Goal: Task Accomplishment & Management: Complete application form

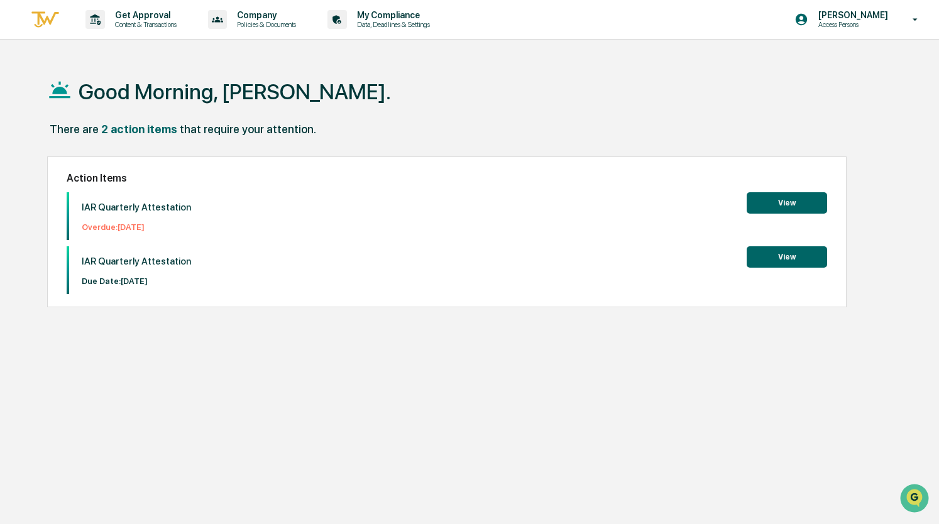
click at [771, 206] on button "View" at bounding box center [786, 202] width 80 height 21
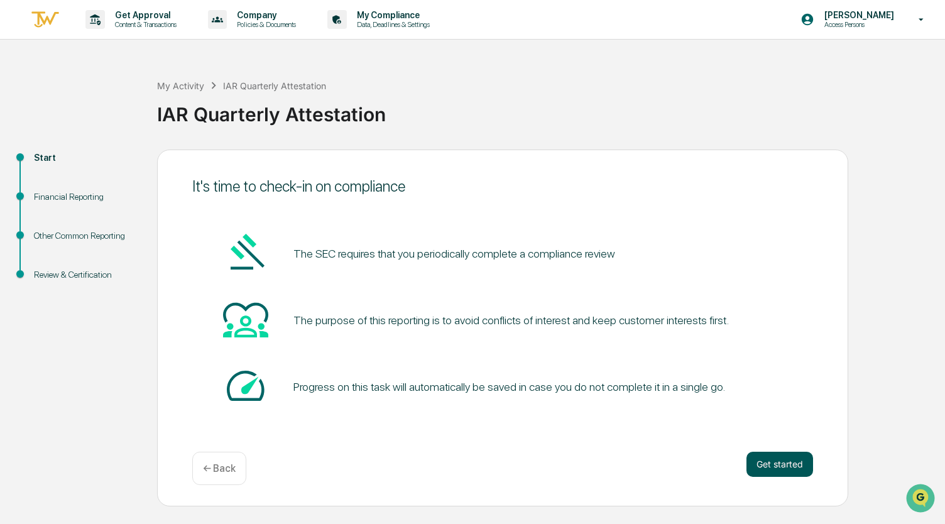
click at [783, 472] on button "Get started" at bounding box center [779, 464] width 67 height 25
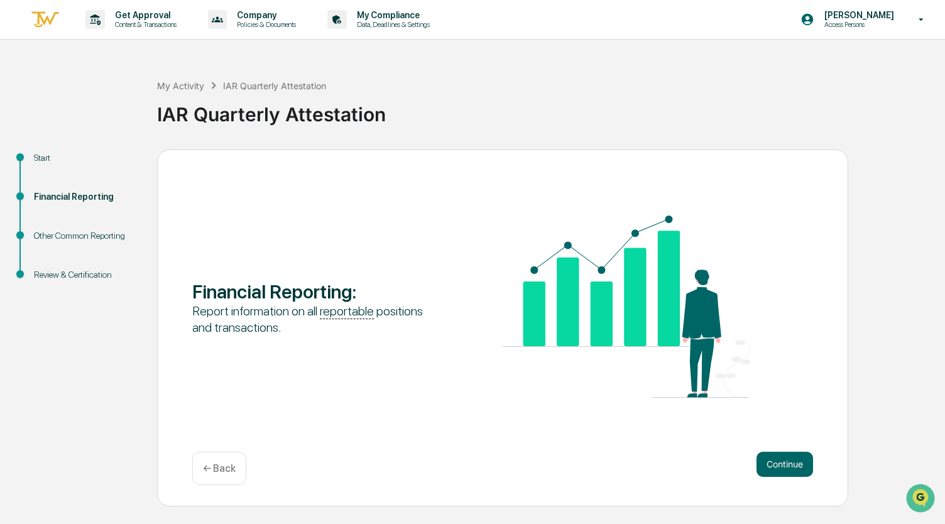
click at [783, 472] on button "Continue" at bounding box center [784, 464] width 57 height 25
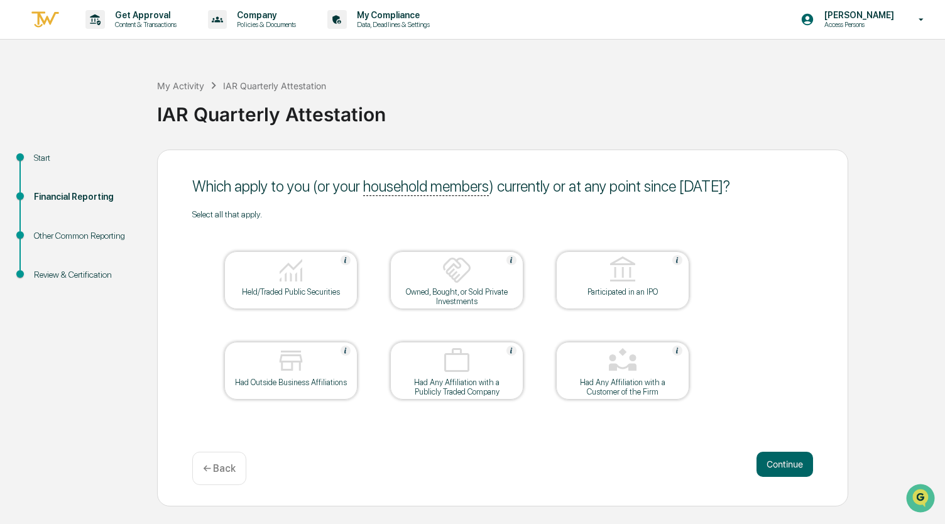
click at [279, 266] on img at bounding box center [291, 270] width 30 height 30
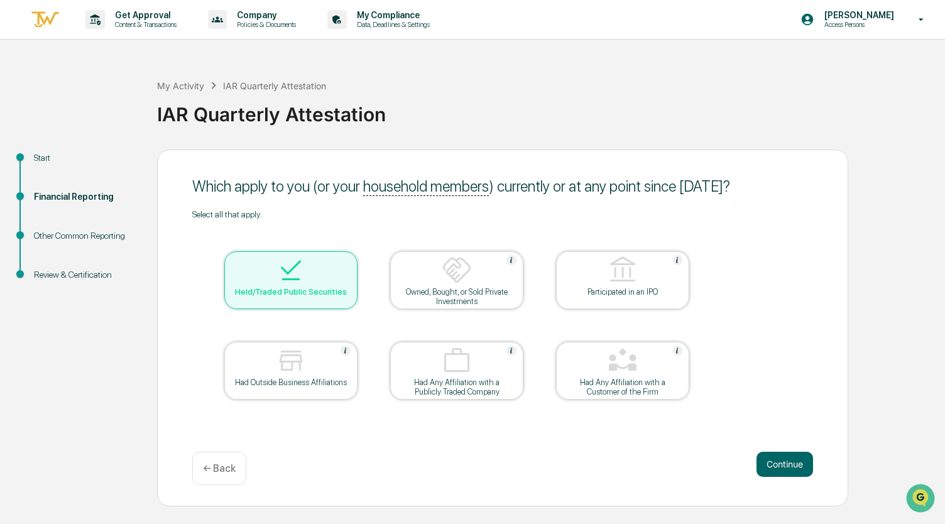
click at [345, 427] on table "Held/Traded Public Securities Owned, Bought, or Sold Private Investments Partic…" at bounding box center [456, 325] width 529 height 212
click at [793, 467] on button "Continue" at bounding box center [784, 464] width 57 height 25
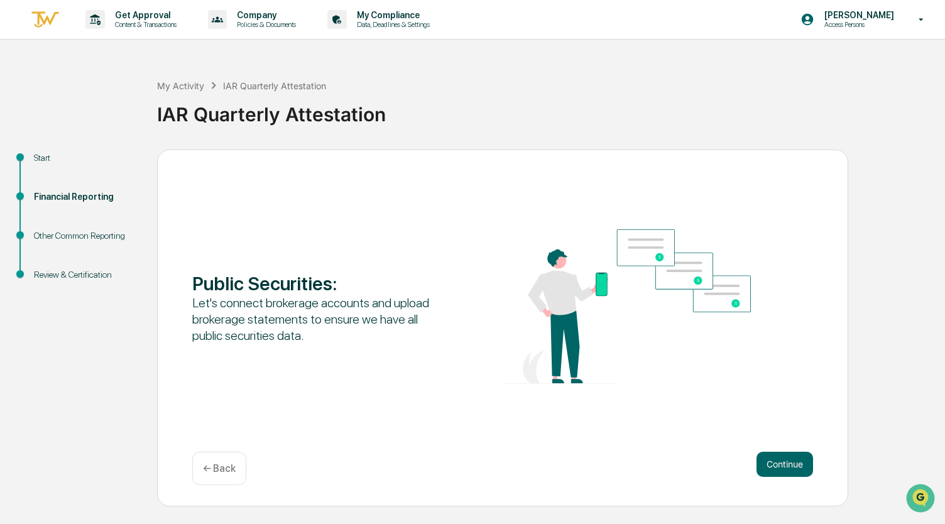
click at [793, 467] on button "Continue" at bounding box center [784, 464] width 57 height 25
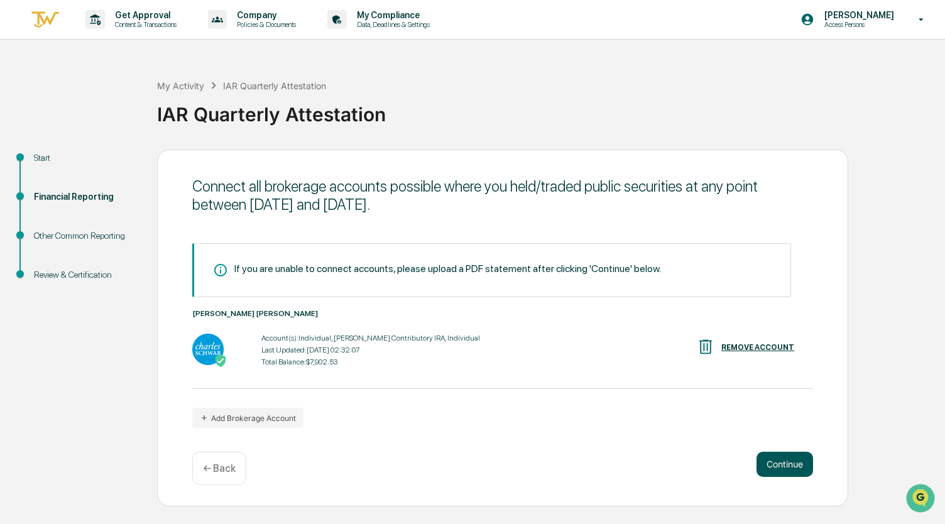
click at [794, 467] on button "Continue" at bounding box center [784, 464] width 57 height 25
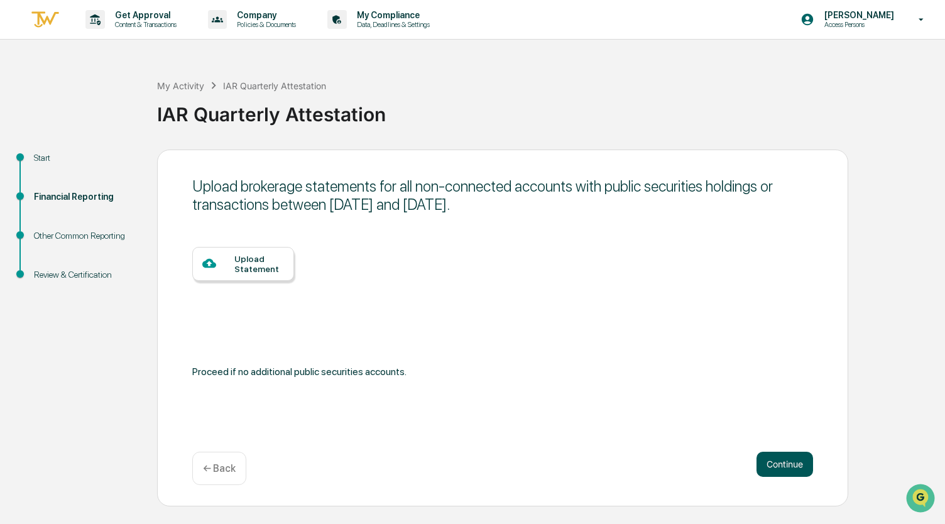
click at [794, 467] on button "Continue" at bounding box center [784, 464] width 57 height 25
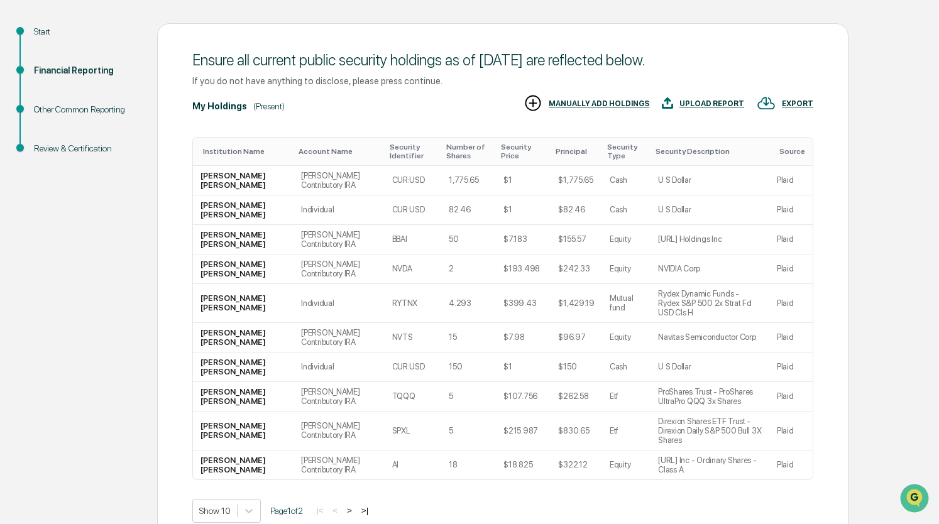
scroll to position [183, 0]
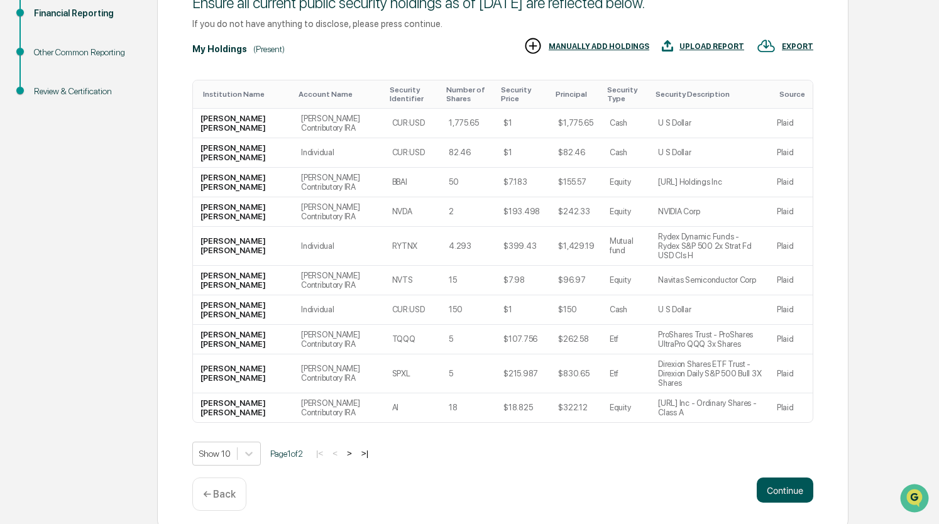
click at [763, 477] on button "Continue" at bounding box center [784, 489] width 57 height 25
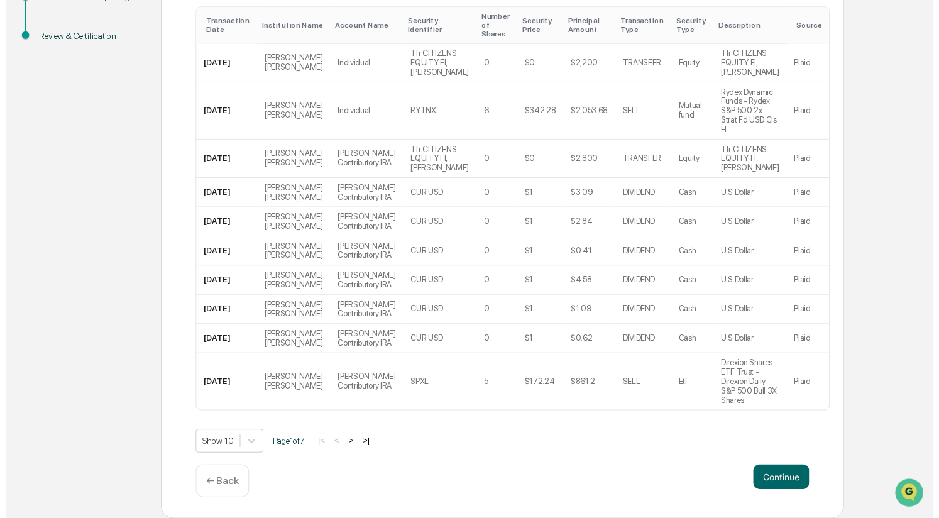
scroll to position [305, 0]
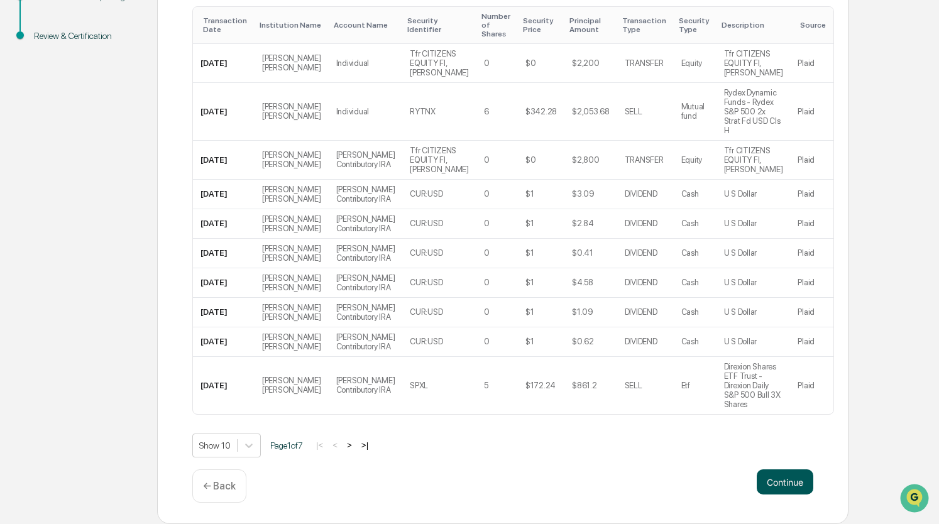
click at [778, 486] on button "Continue" at bounding box center [784, 481] width 57 height 25
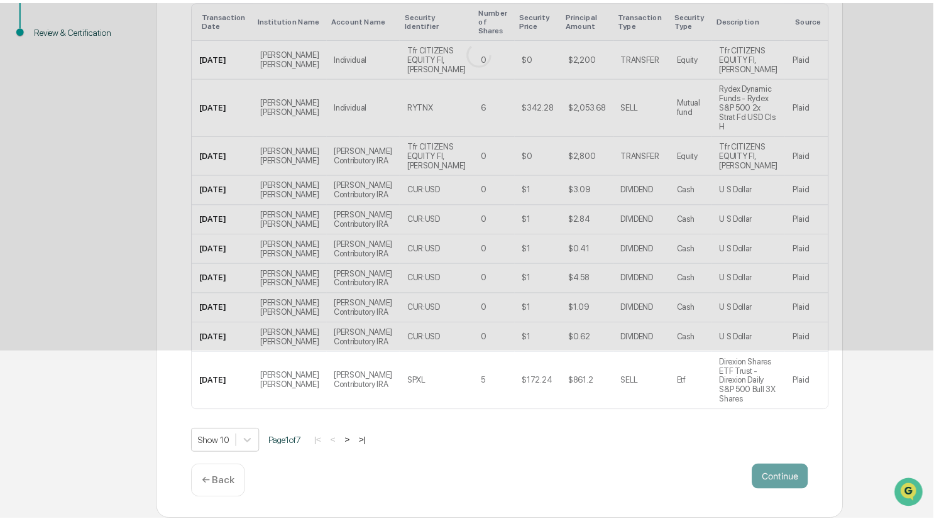
scroll to position [0, 0]
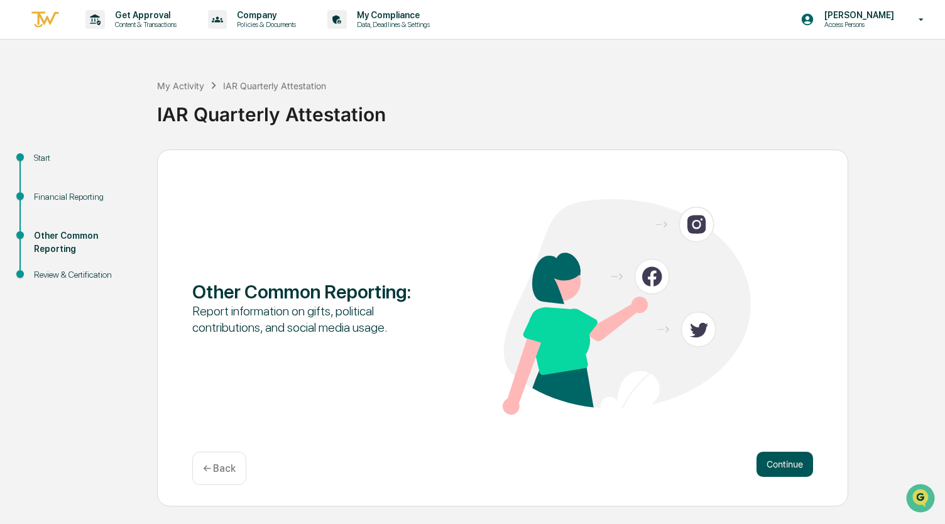
click at [791, 469] on button "Continue" at bounding box center [784, 464] width 57 height 25
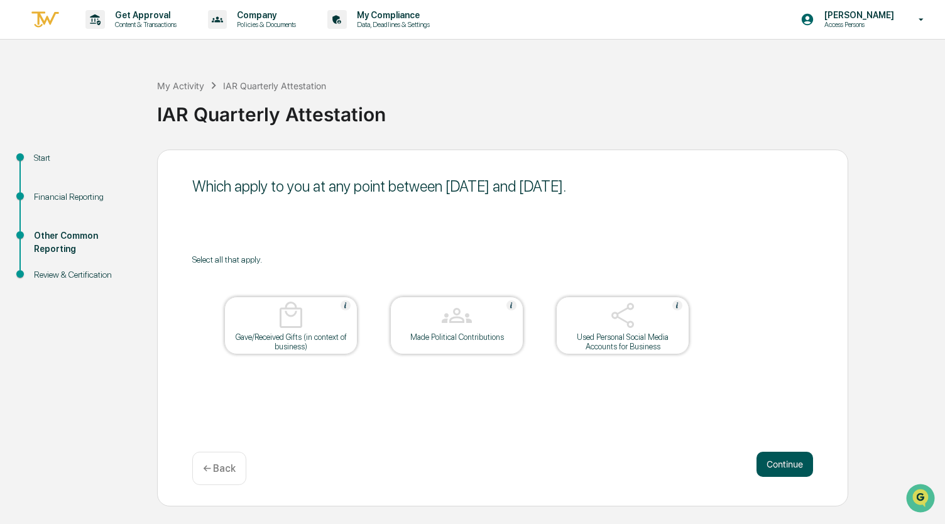
click at [761, 471] on button "Continue" at bounding box center [784, 464] width 57 height 25
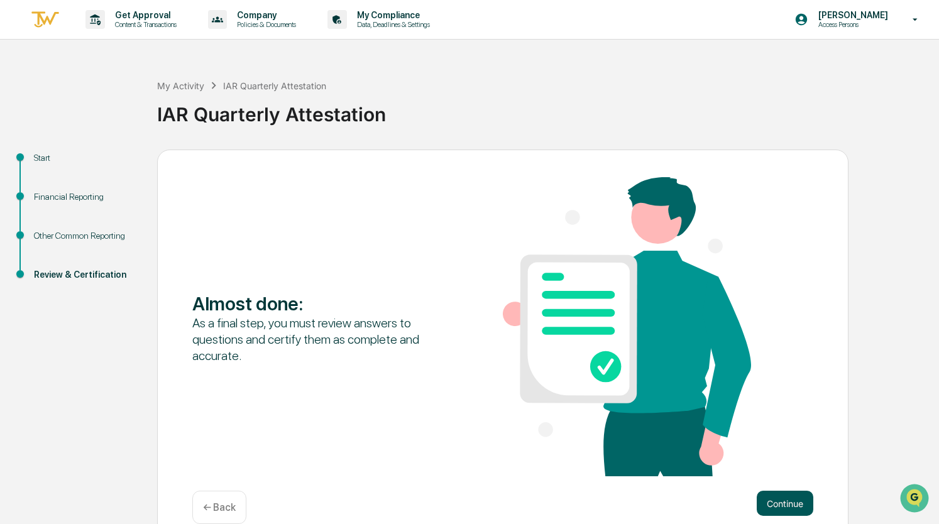
click at [769, 506] on button "Continue" at bounding box center [784, 503] width 57 height 25
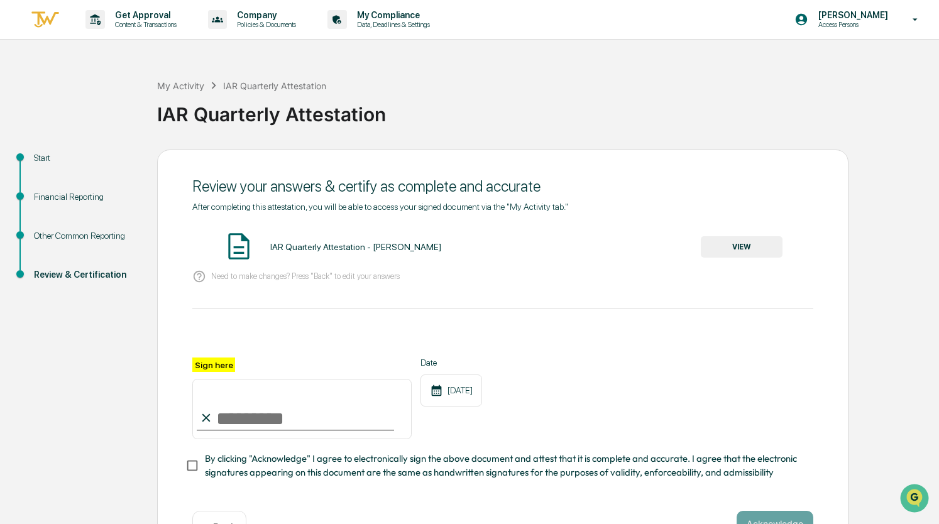
click at [254, 355] on div at bounding box center [502, 342] width 621 height 30
click at [223, 359] on label "Sign here" at bounding box center [213, 364] width 43 height 14
click at [223, 379] on input "Sign here" at bounding box center [301, 409] width 219 height 60
type input "**********"
click at [644, 391] on div "**********" at bounding box center [502, 398] width 621 height 82
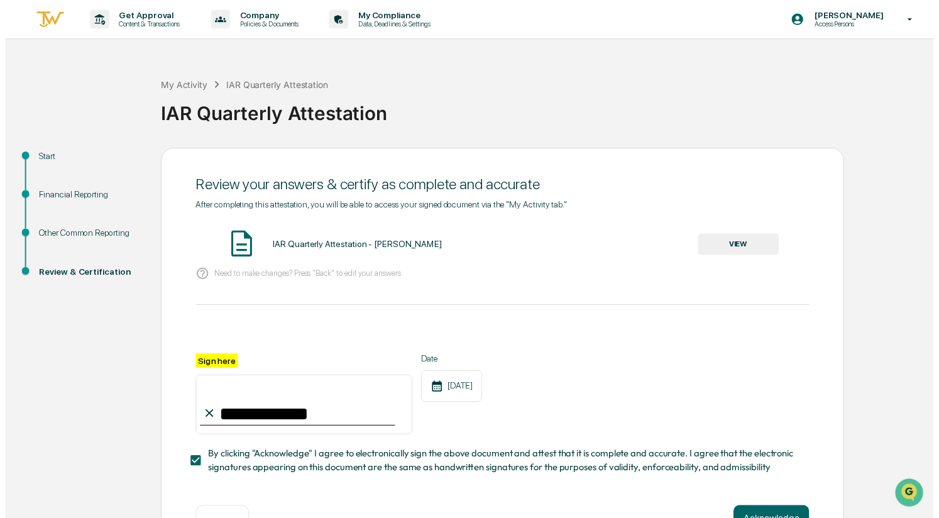
scroll to position [46, 0]
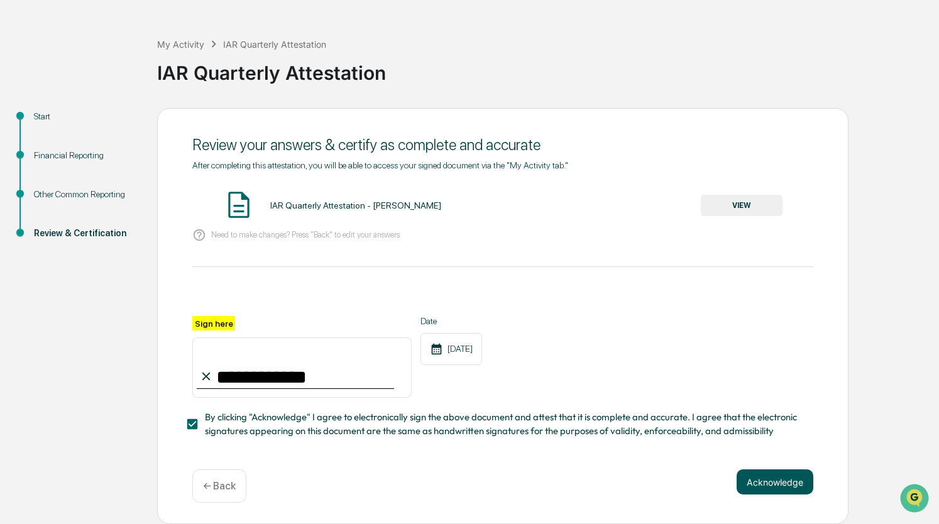
click at [778, 481] on button "Acknowledge" at bounding box center [774, 481] width 77 height 25
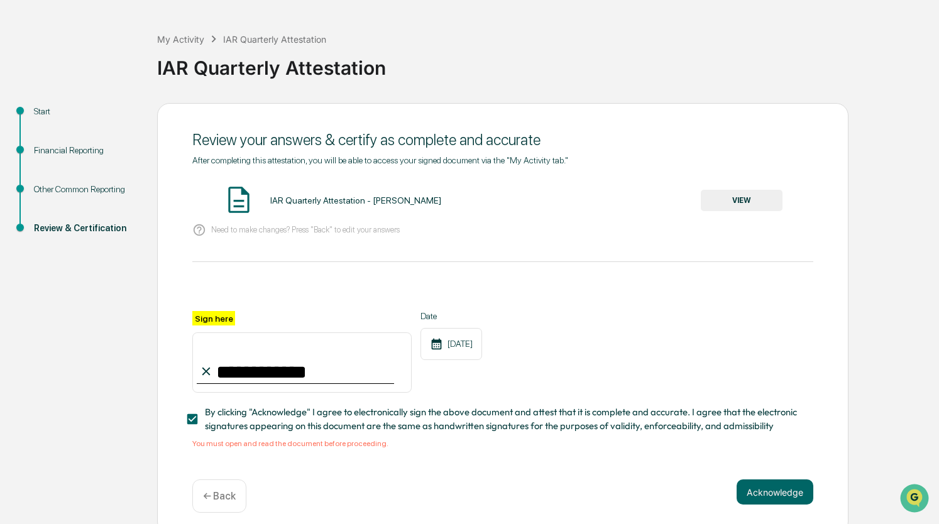
click at [409, 496] on div "Acknowledge ← Back" at bounding box center [502, 495] width 621 height 33
click at [780, 498] on button "Acknowledge" at bounding box center [774, 491] width 77 height 25
click at [209, 309] on div at bounding box center [502, 296] width 621 height 30
click at [739, 204] on button "VIEW" at bounding box center [741, 200] width 82 height 21
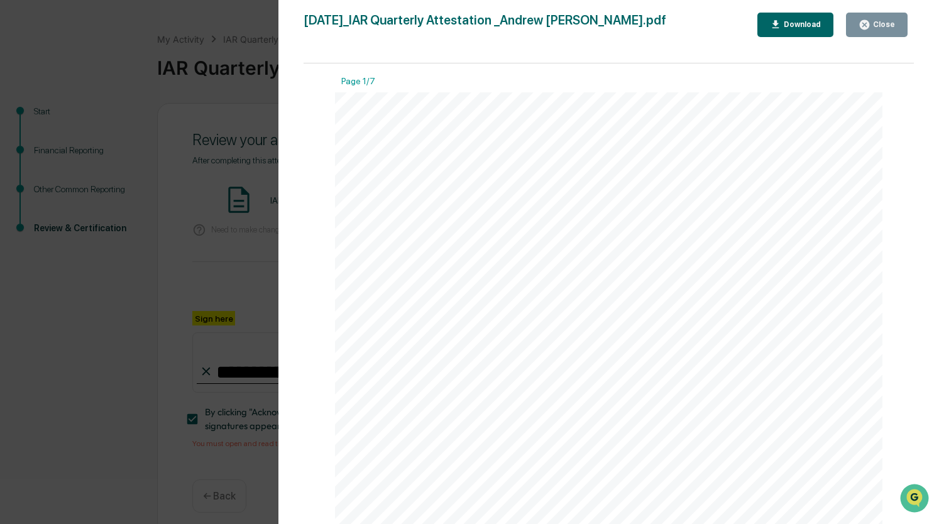
click at [858, 25] on button "Close" at bounding box center [877, 25] width 62 height 25
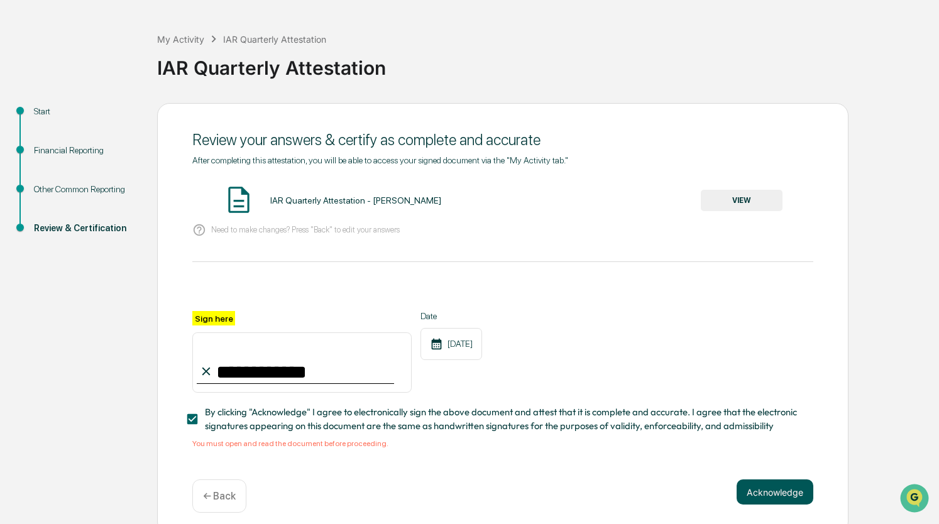
click at [785, 501] on button "Acknowledge" at bounding box center [774, 491] width 77 height 25
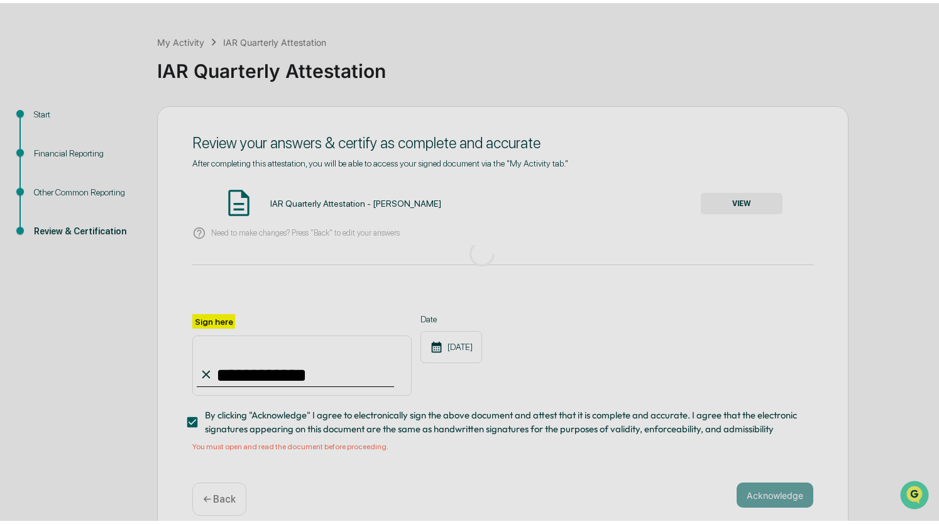
scroll to position [0, 0]
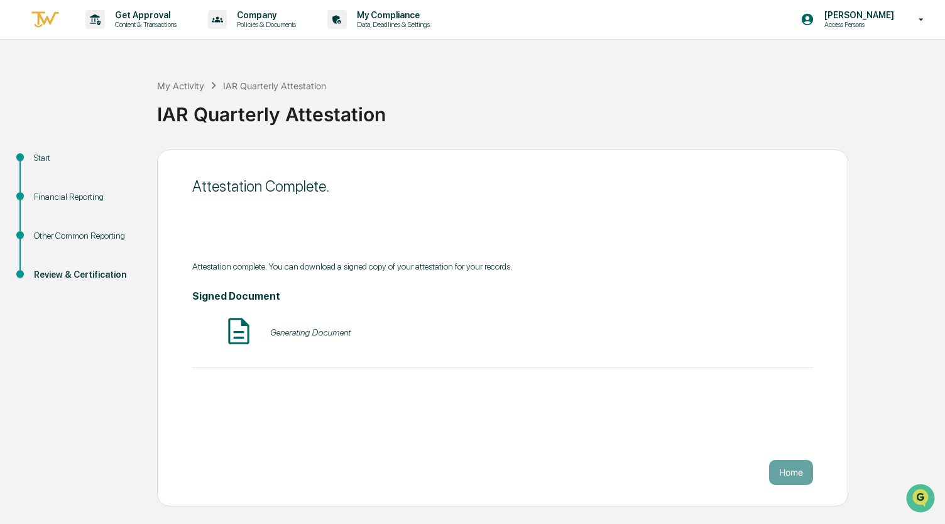
click at [792, 488] on div "Attestation Complete. Attestation complete. You can download a signed copy of y…" at bounding box center [502, 328] width 691 height 357
click at [792, 474] on button "Home" at bounding box center [791, 472] width 44 height 25
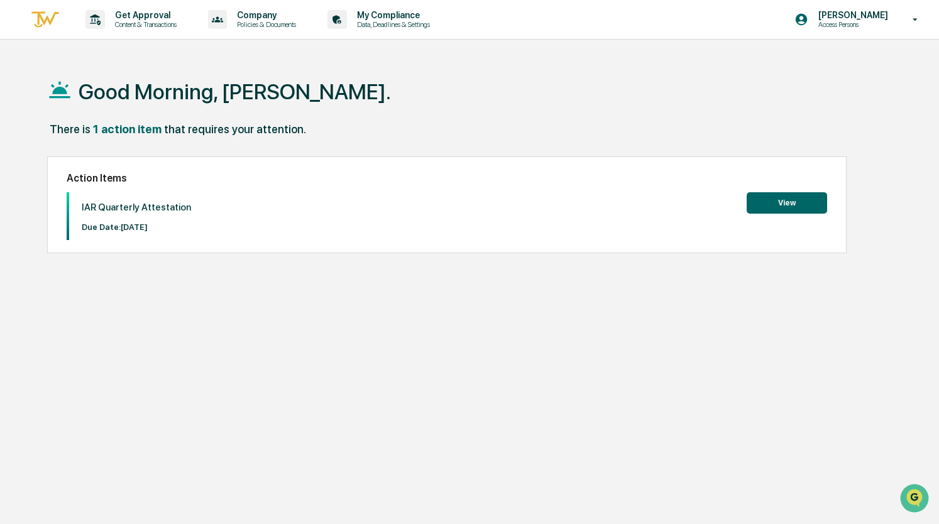
click at [773, 208] on button "View" at bounding box center [786, 202] width 80 height 21
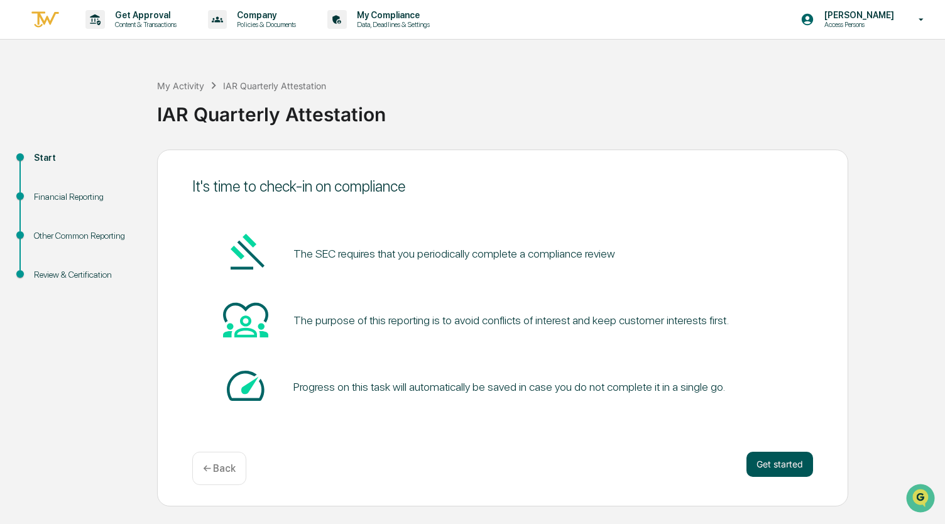
click at [766, 475] on button "Get started" at bounding box center [779, 464] width 67 height 25
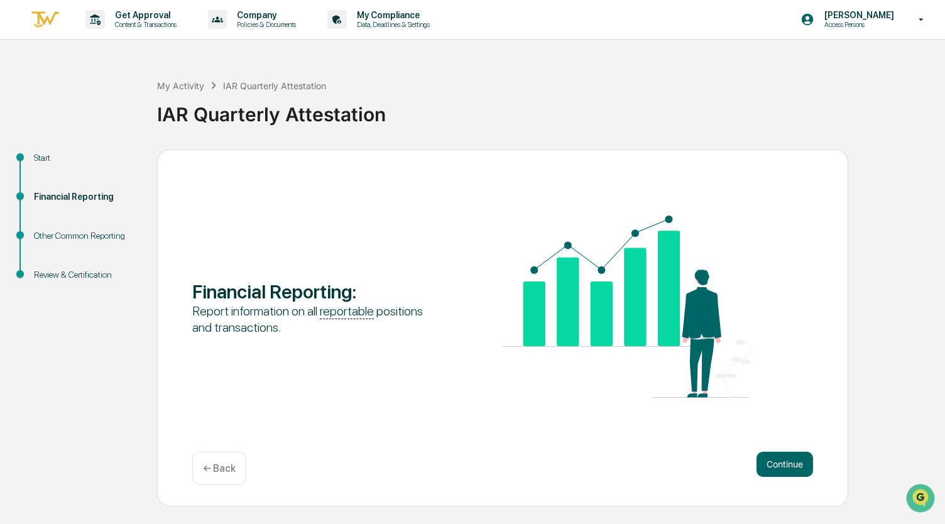
click at [766, 475] on button "Continue" at bounding box center [784, 464] width 57 height 25
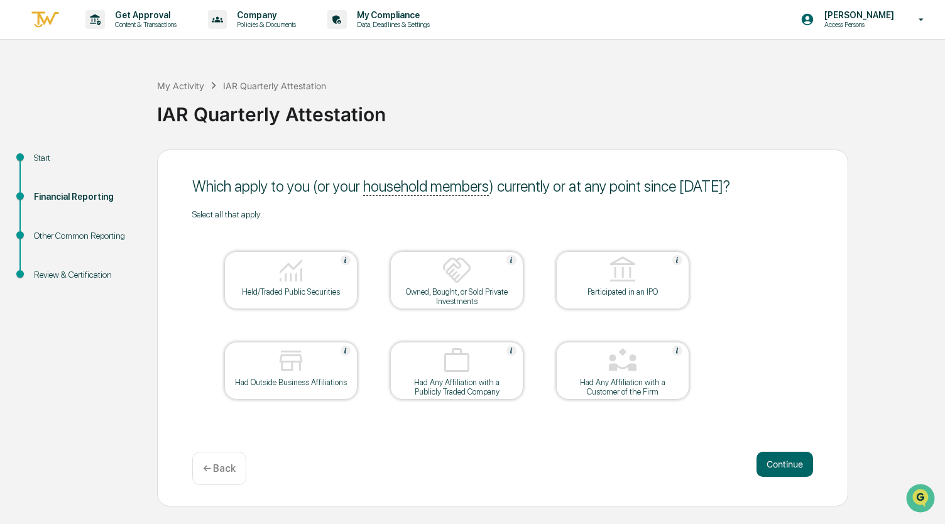
click at [766, 475] on button "Continue" at bounding box center [784, 464] width 57 height 25
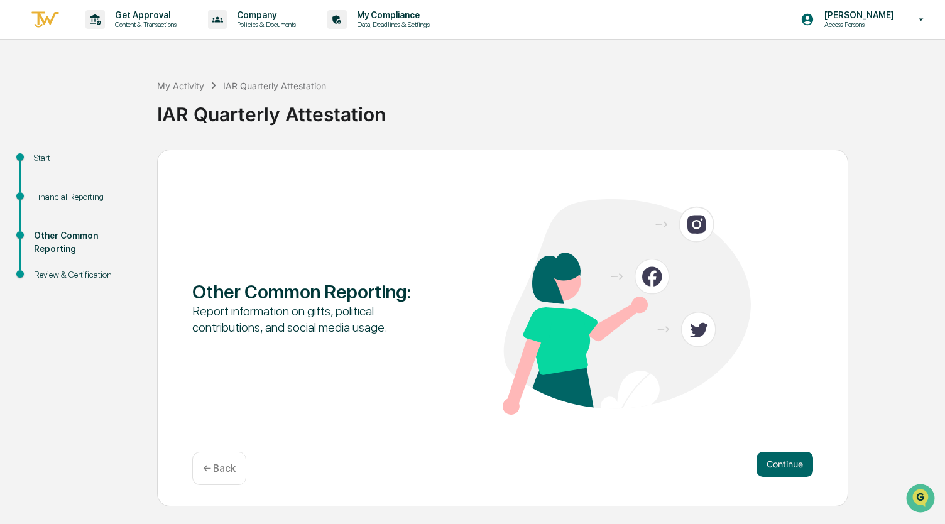
drag, startPoint x: 766, startPoint y: 475, endPoint x: 353, endPoint y: 475, distance: 413.4
click at [353, 475] on div "Continue ← Back" at bounding box center [502, 468] width 621 height 33
click at [194, 473] on div "← Back" at bounding box center [219, 468] width 54 height 33
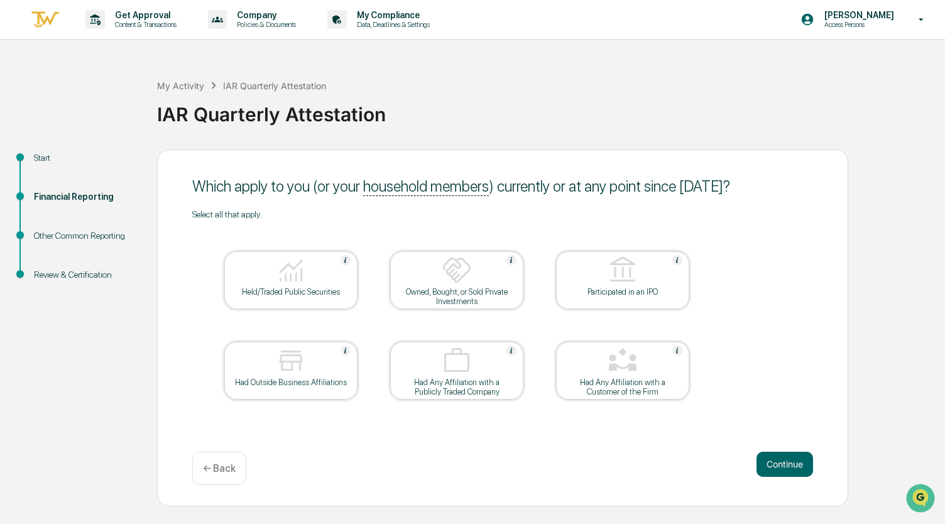
click at [282, 296] on div "Held/Traded Public Securities" at bounding box center [290, 291] width 113 height 9
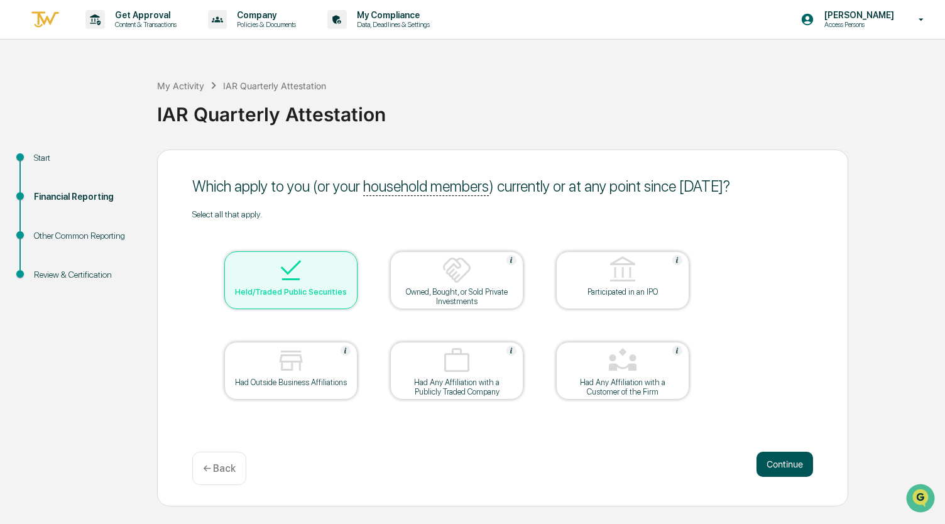
click at [787, 468] on button "Continue" at bounding box center [784, 464] width 57 height 25
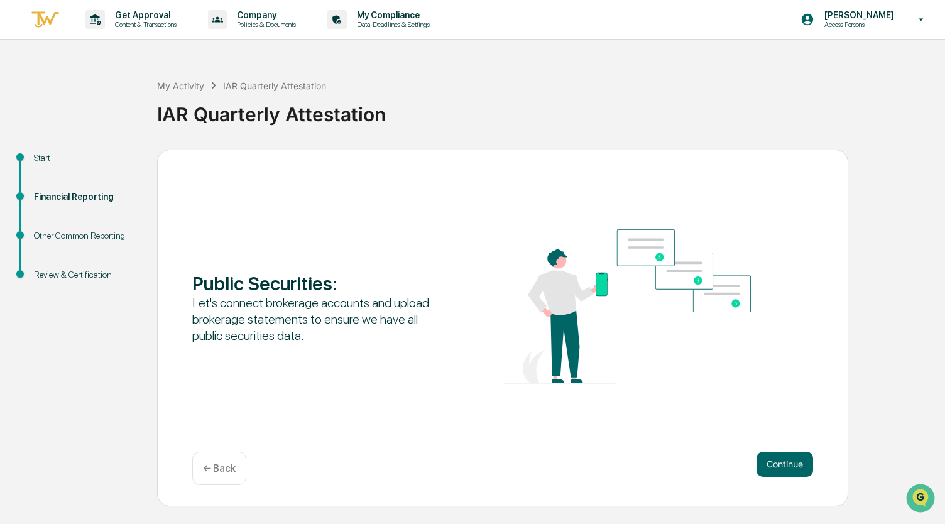
click at [787, 468] on button "Continue" at bounding box center [784, 464] width 57 height 25
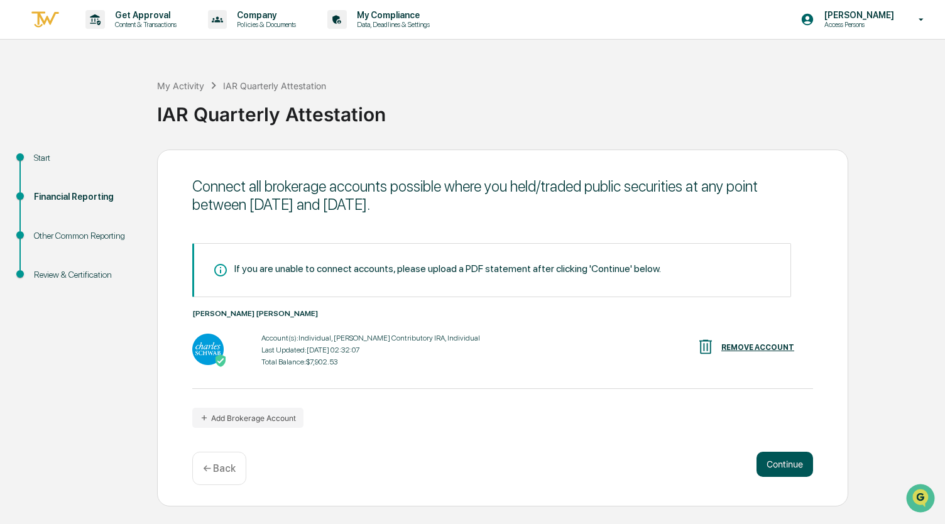
click at [787, 468] on button "Continue" at bounding box center [784, 464] width 57 height 25
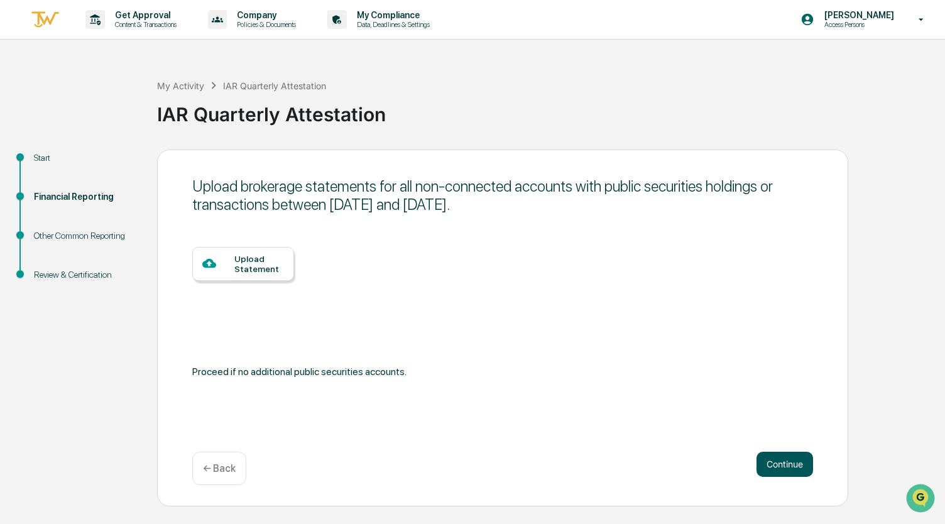
click at [787, 468] on button "Continue" at bounding box center [784, 464] width 57 height 25
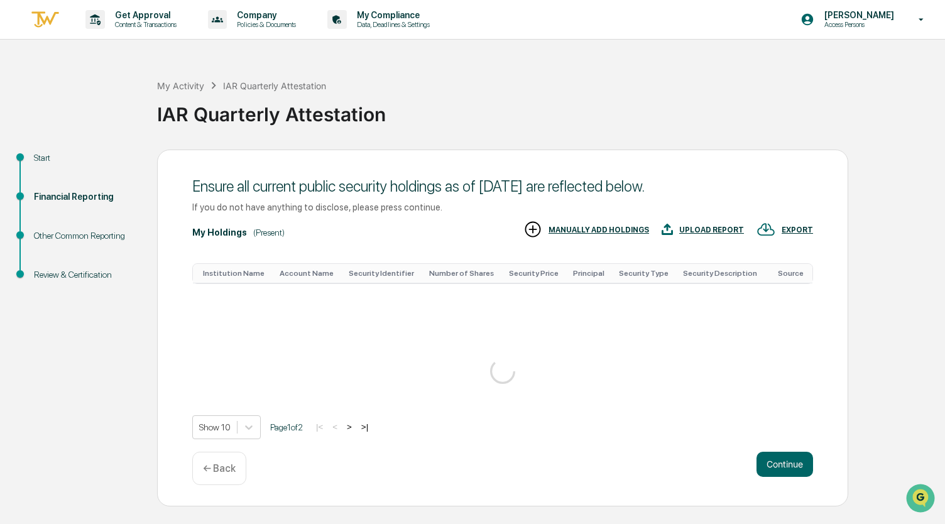
click at [787, 468] on div "Ensure all current public security holdings as of [DATE] are reflected below. I…" at bounding box center [502, 328] width 691 height 357
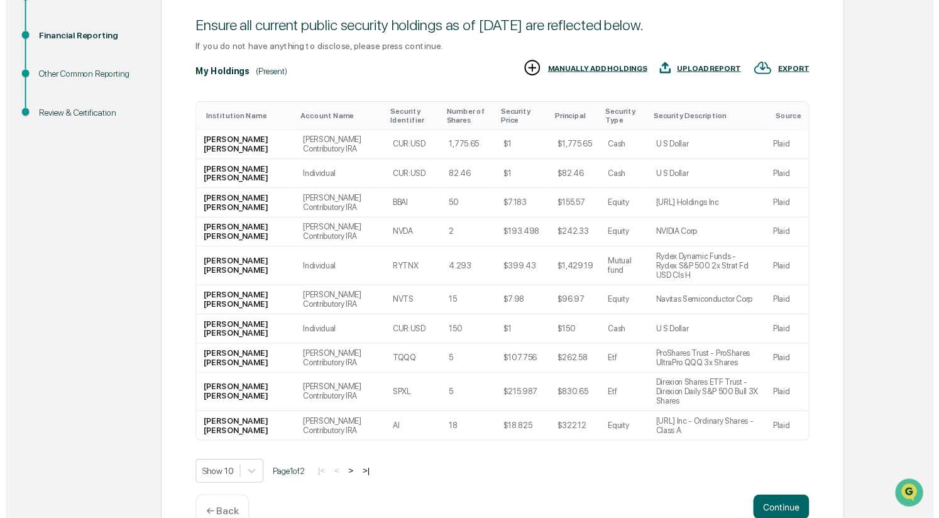
scroll to position [183, 0]
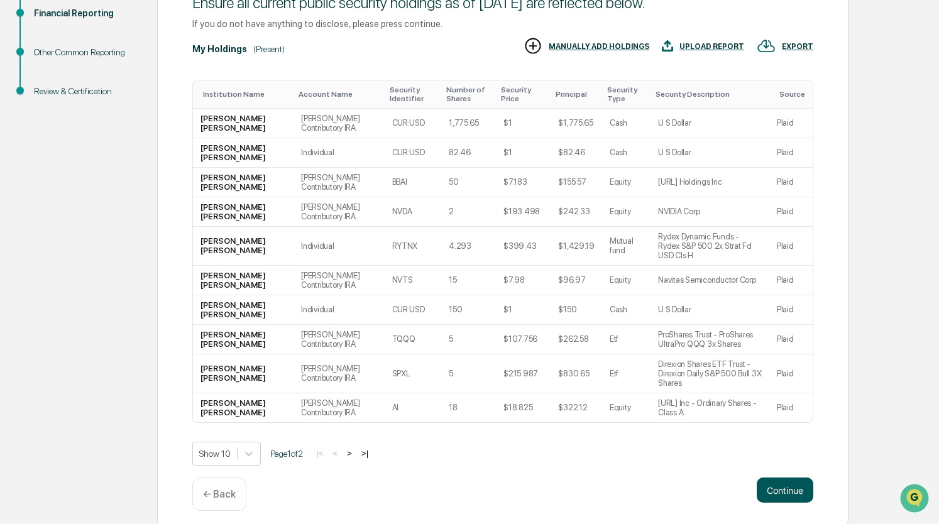
click at [784, 480] on button "Continue" at bounding box center [784, 489] width 57 height 25
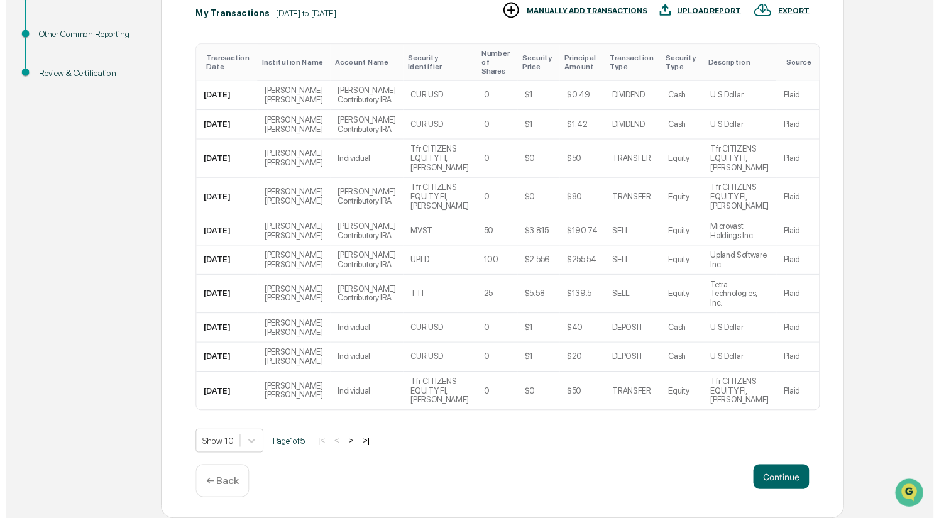
scroll to position [293, 0]
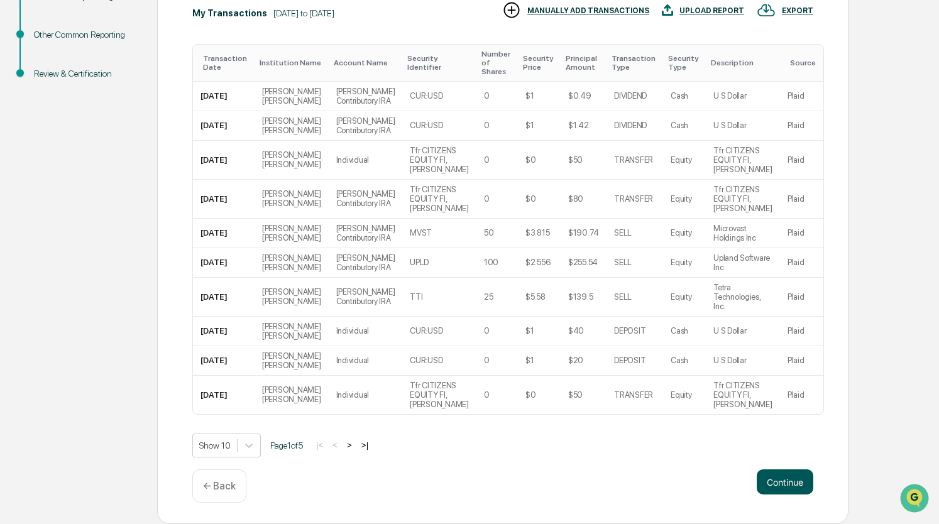
click at [778, 481] on button "Continue" at bounding box center [784, 481] width 57 height 25
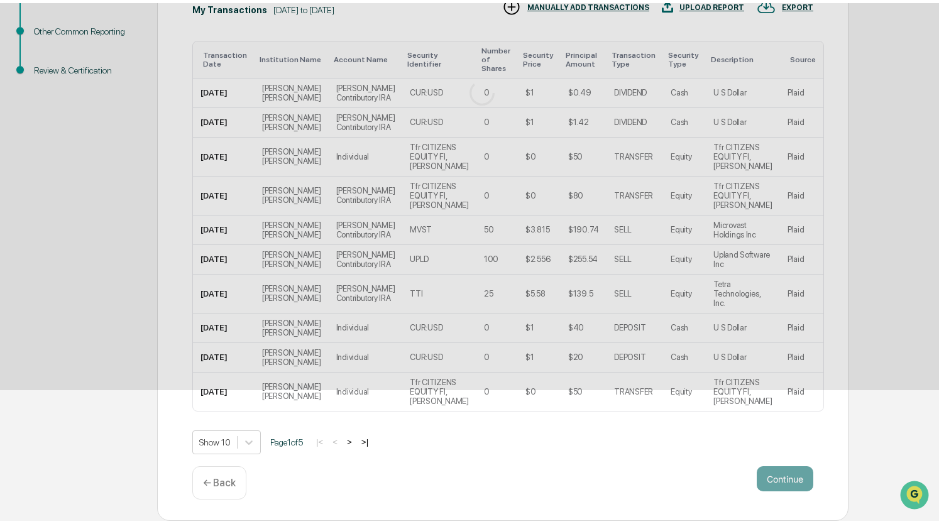
scroll to position [0, 0]
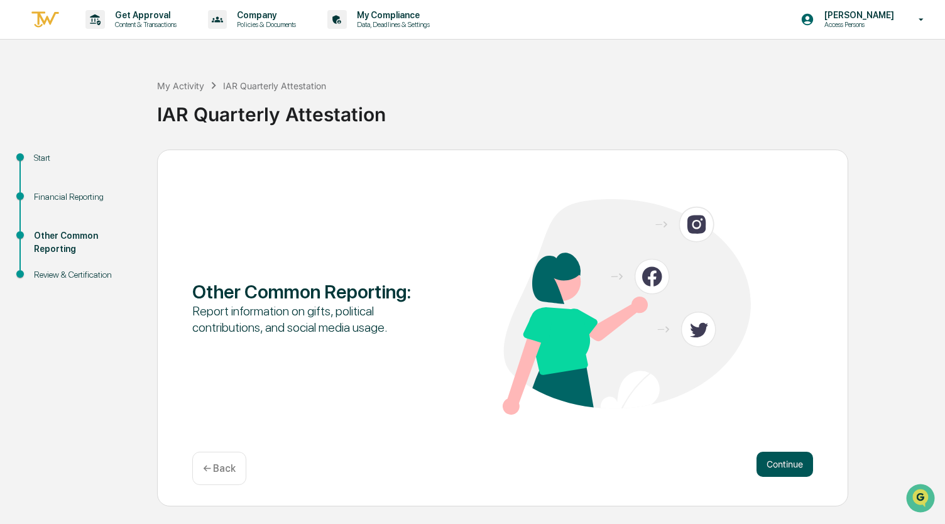
click at [784, 463] on button "Continue" at bounding box center [784, 464] width 57 height 25
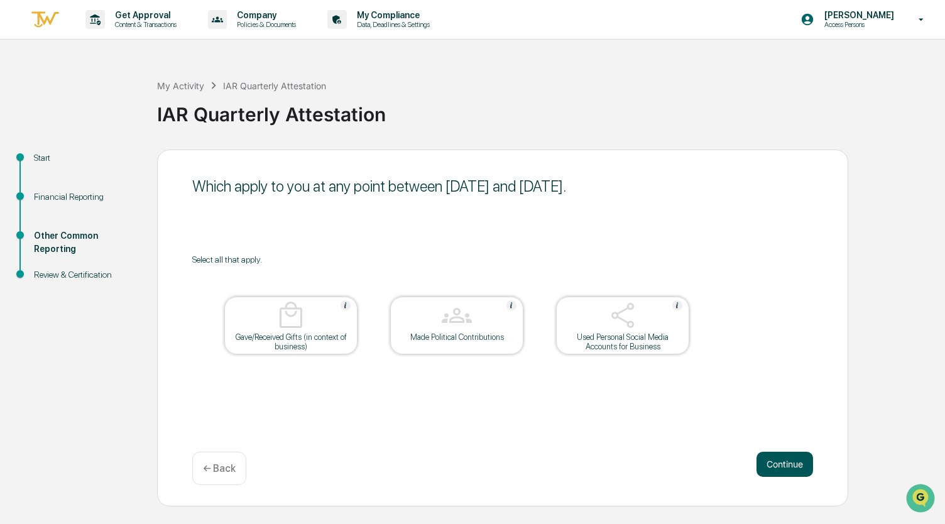
click at [780, 460] on button "Continue" at bounding box center [784, 464] width 57 height 25
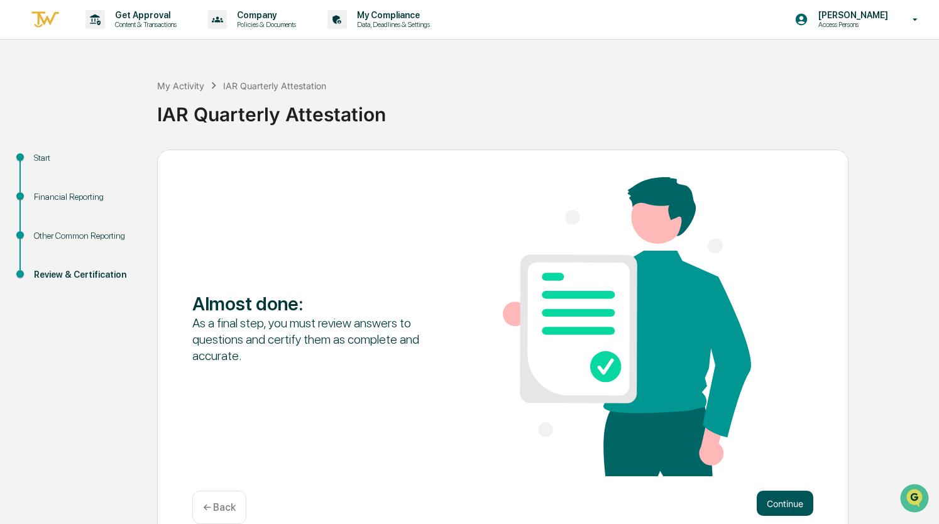
click at [771, 498] on button "Continue" at bounding box center [784, 503] width 57 height 25
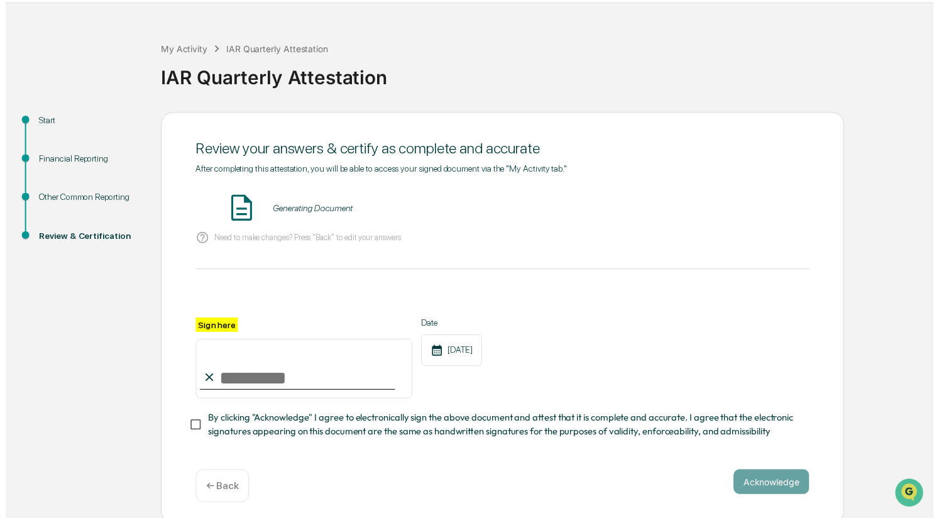
scroll to position [38, 0]
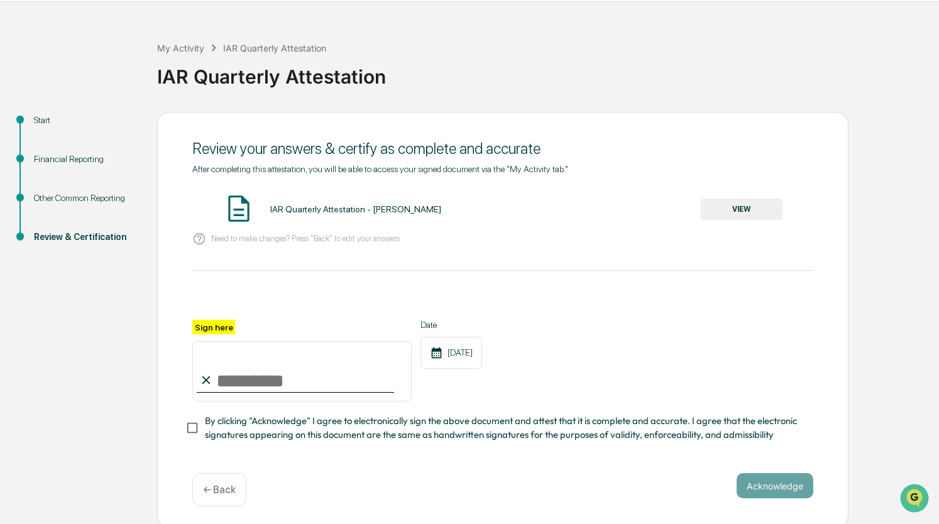
click at [307, 209] on div "IAR Quarterly Attestation - [PERSON_NAME]" at bounding box center [355, 209] width 171 height 10
click at [237, 374] on input "Sign here" at bounding box center [301, 371] width 219 height 60
type input "**********"
click at [736, 202] on button "VIEW" at bounding box center [741, 209] width 82 height 21
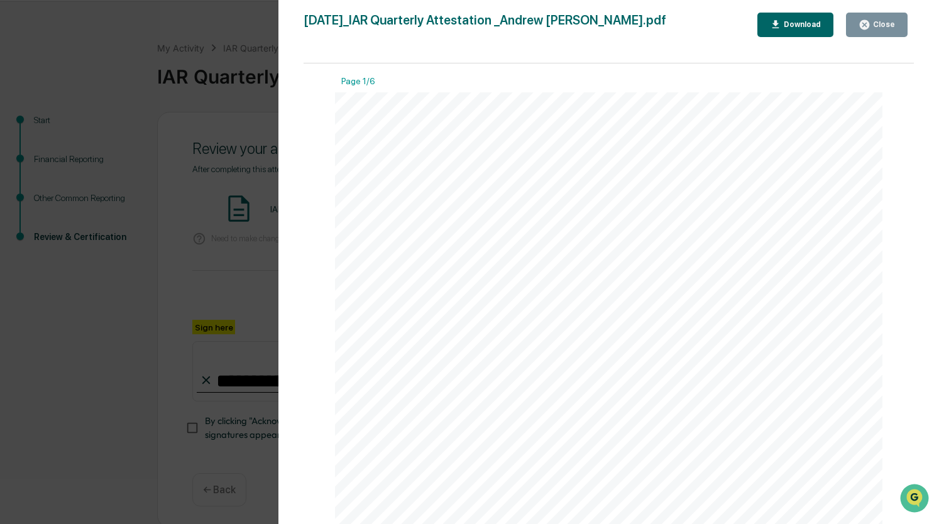
click at [862, 22] on icon "button" at bounding box center [864, 25] width 12 height 12
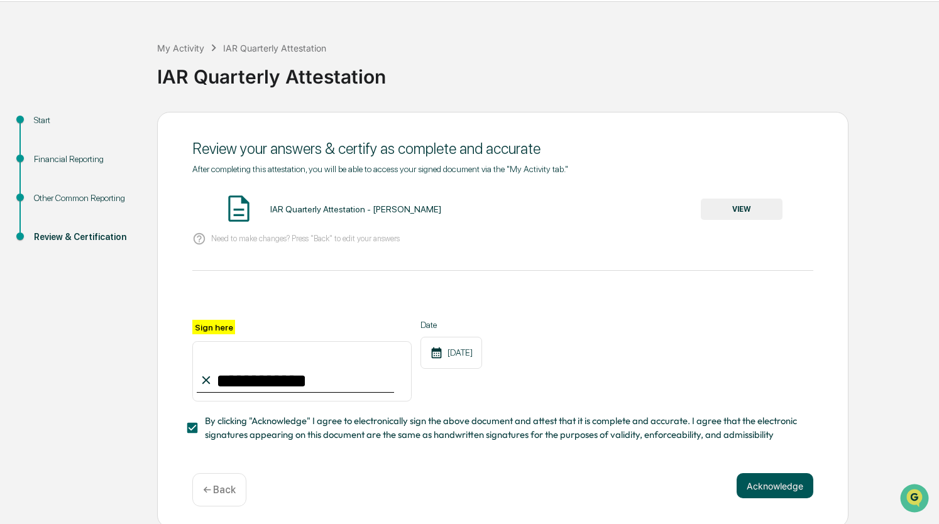
click at [785, 498] on button "Acknowledge" at bounding box center [774, 485] width 77 height 25
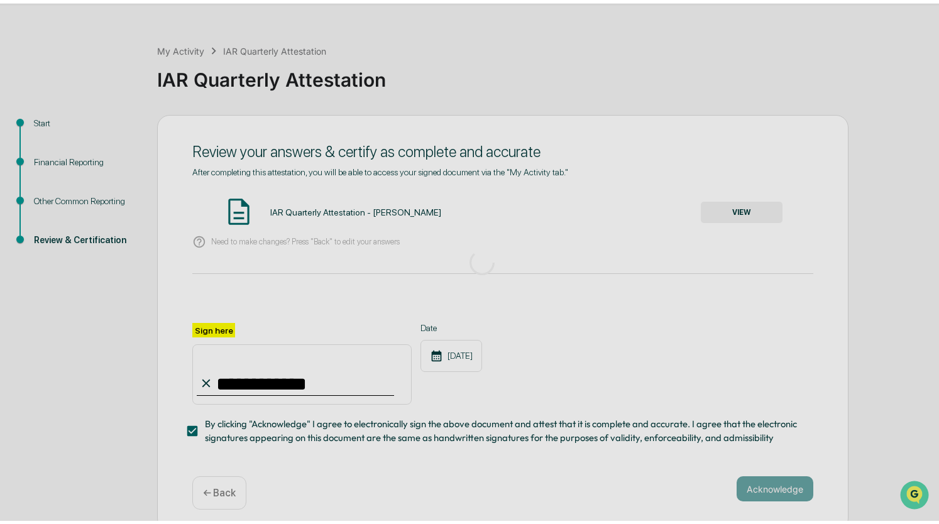
scroll to position [0, 0]
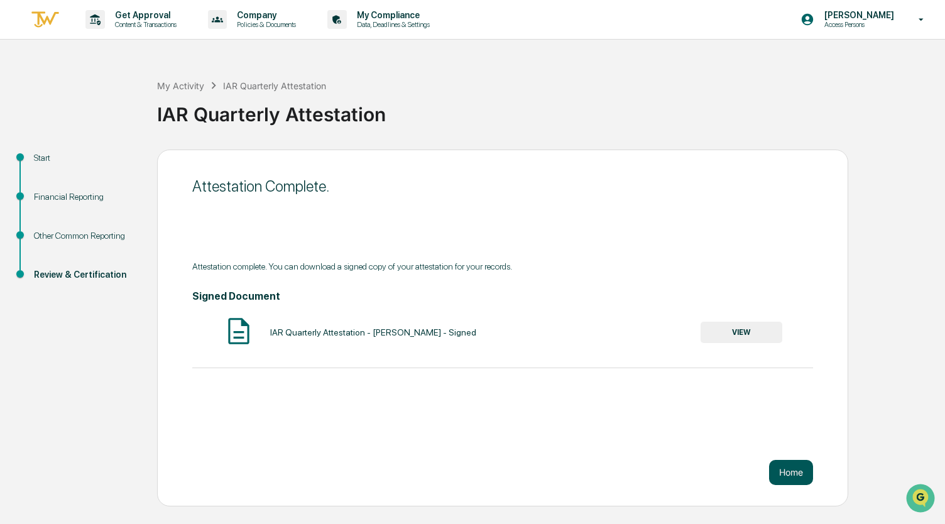
click at [783, 469] on button "Home" at bounding box center [791, 472] width 44 height 25
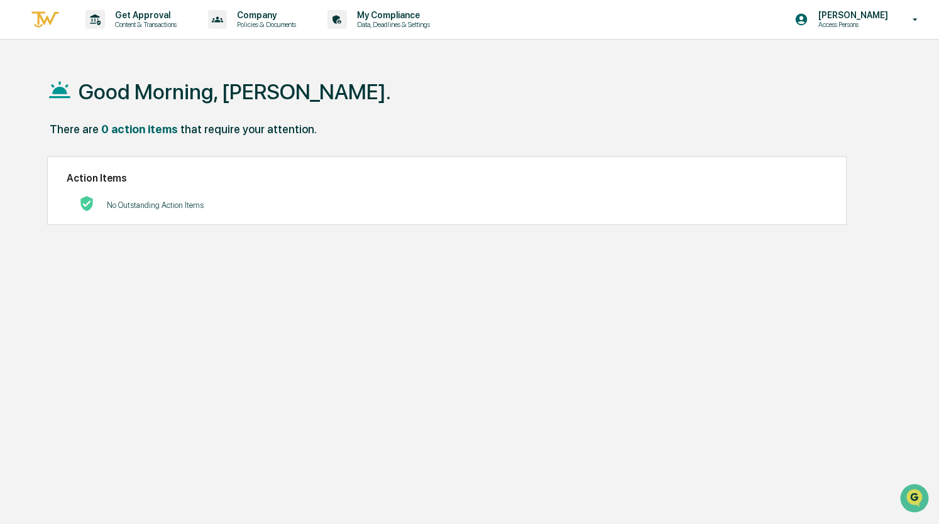
click at [272, 201] on div "No Outstanding Action Items" at bounding box center [447, 205] width 760 height 26
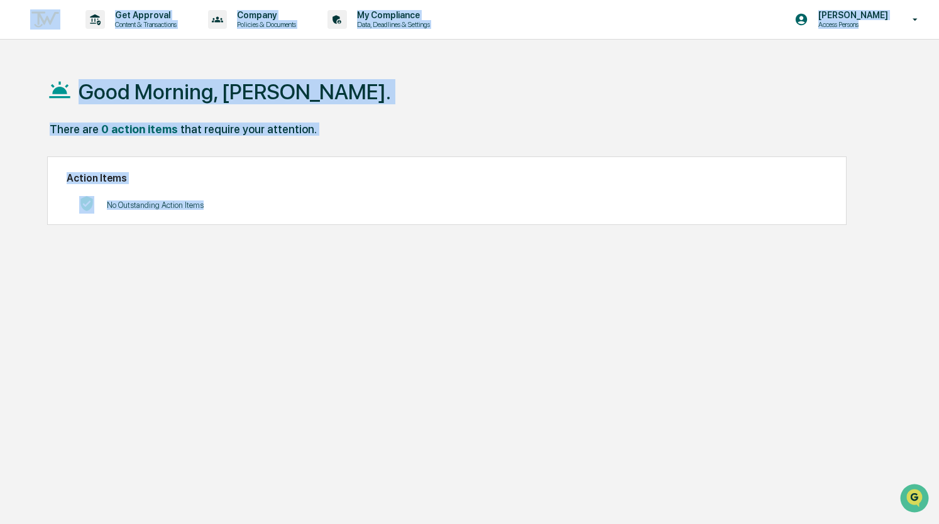
click at [272, 201] on div "No Outstanding Action Items" at bounding box center [447, 205] width 760 height 26
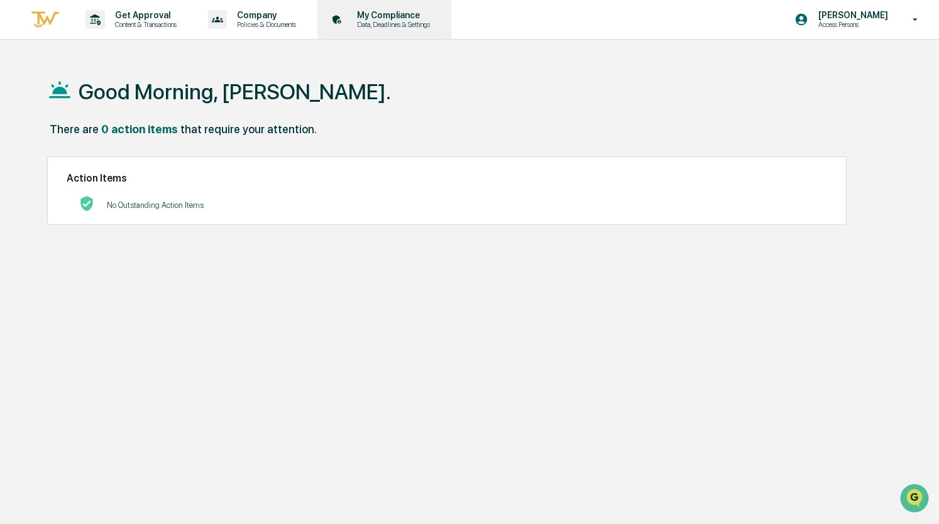
click at [379, 14] on p "My Compliance" at bounding box center [391, 15] width 89 height 10
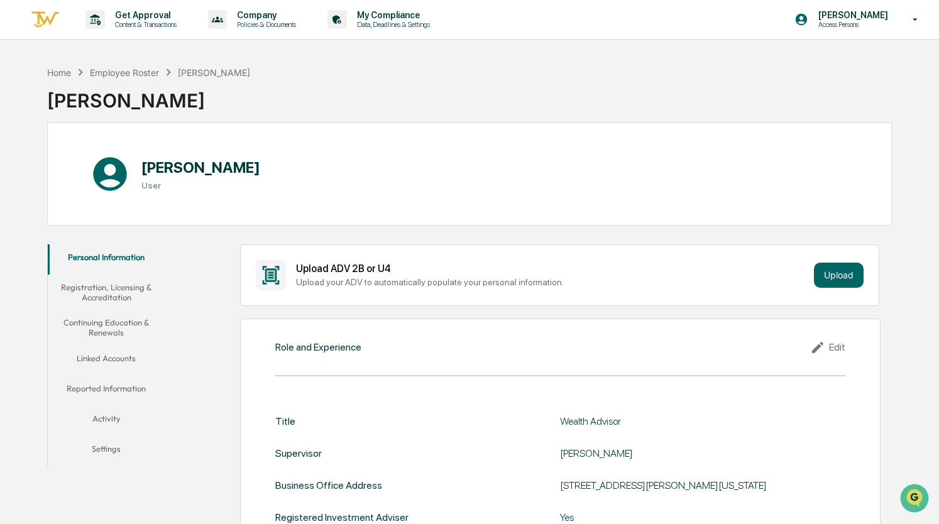
click at [44, 21] on img at bounding box center [45, 19] width 30 height 21
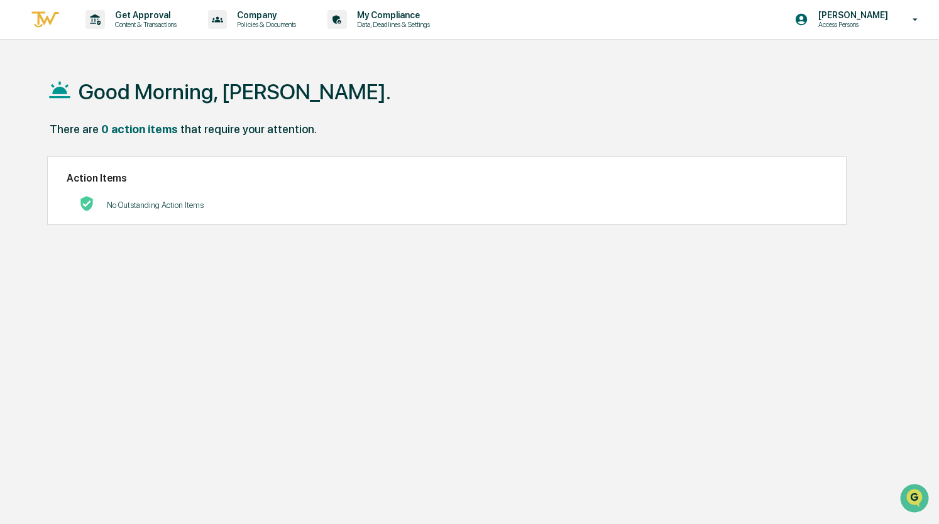
click at [124, 209] on p "No Outstanding Action Items" at bounding box center [155, 204] width 97 height 9
click at [97, 183] on h2 "Action Items" at bounding box center [447, 178] width 760 height 12
click at [245, 18] on p "Company" at bounding box center [264, 15] width 75 height 10
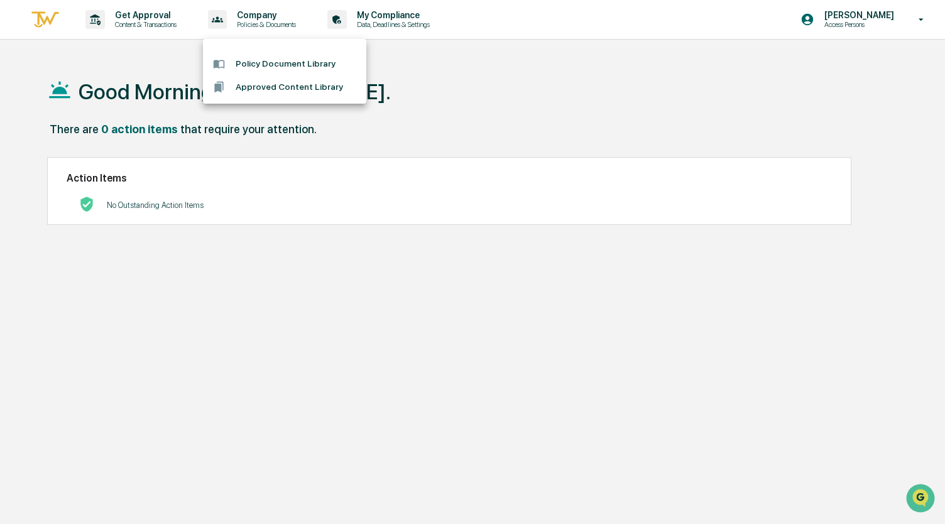
click at [371, 5] on div at bounding box center [472, 262] width 945 height 524
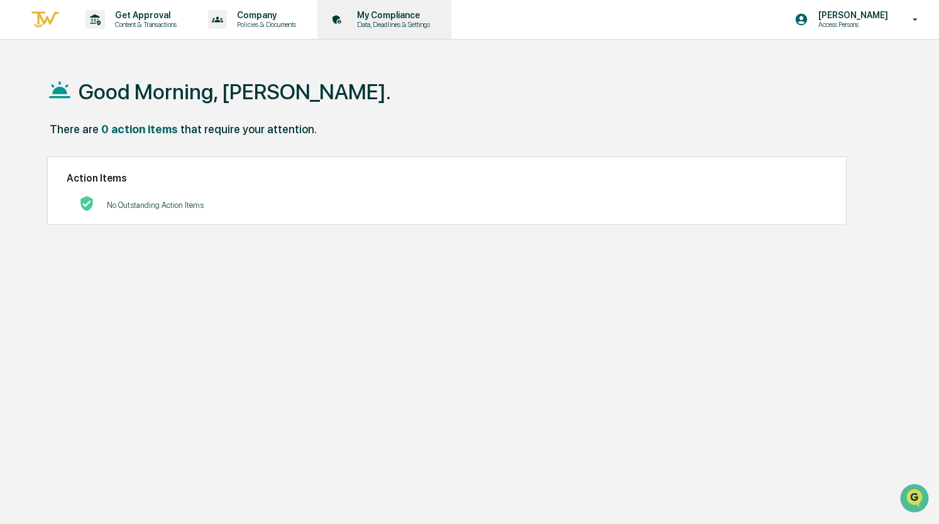
click at [379, 14] on p "My Compliance" at bounding box center [391, 15] width 89 height 10
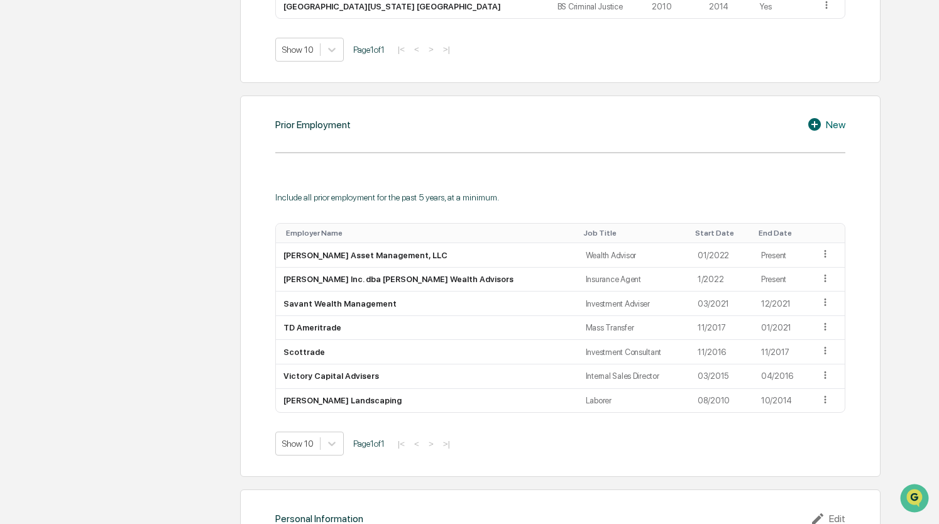
click at [141, 437] on div "Personal Information Registration, Licensing & Accreditation Continuing Educati…" at bounding box center [469, 60] width 845 height 1299
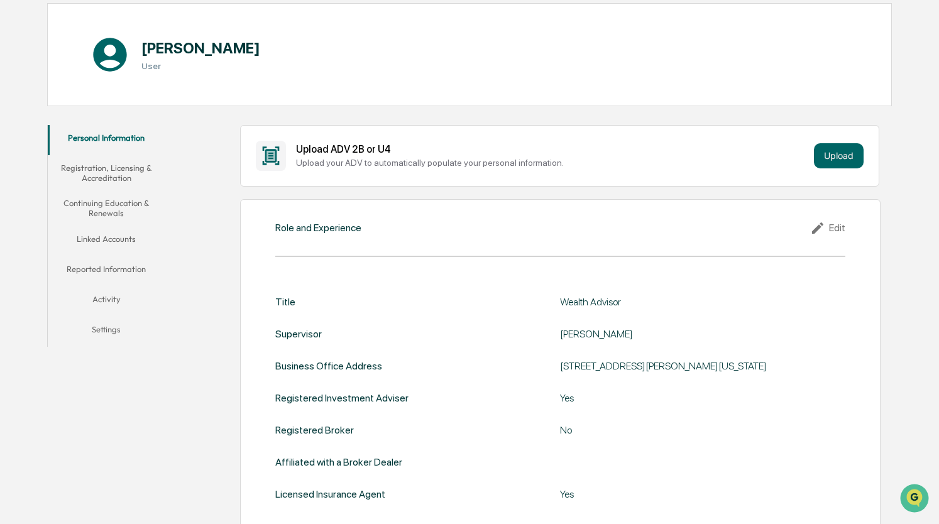
scroll to position [121, 0]
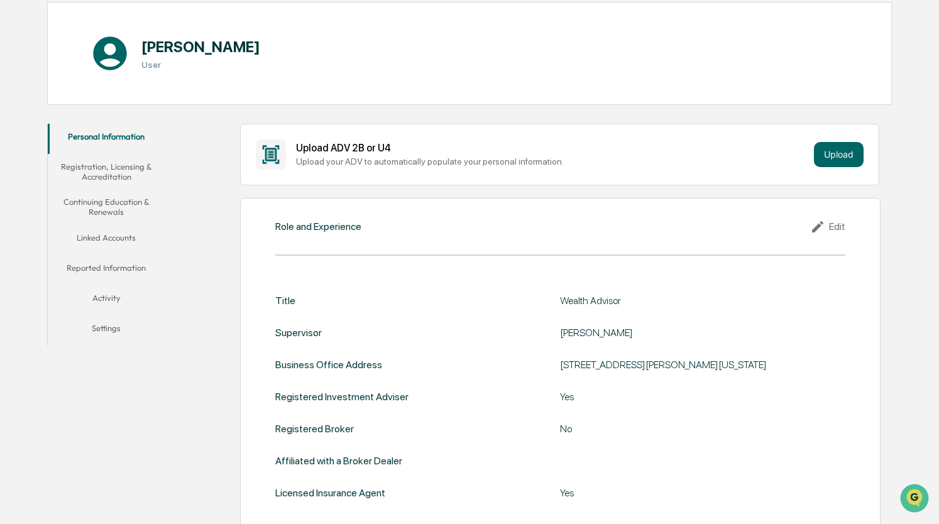
click at [123, 62] on icon at bounding box center [110, 53] width 40 height 40
click at [99, 135] on button "Personal Information" at bounding box center [106, 139] width 117 height 30
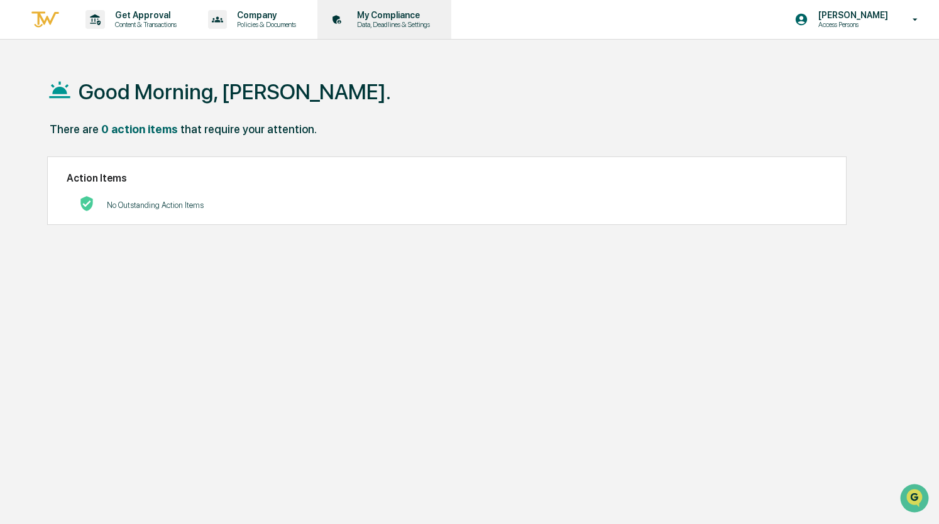
click at [396, 23] on p "Data, Deadlines & Settings" at bounding box center [391, 24] width 89 height 9
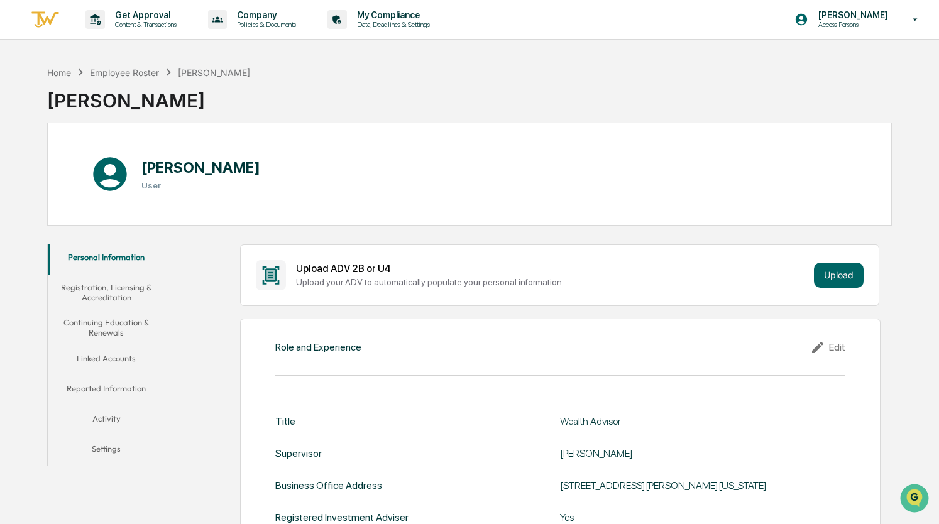
click at [121, 286] on button "Registration, Licensing & Accreditation" at bounding box center [106, 293] width 117 height 36
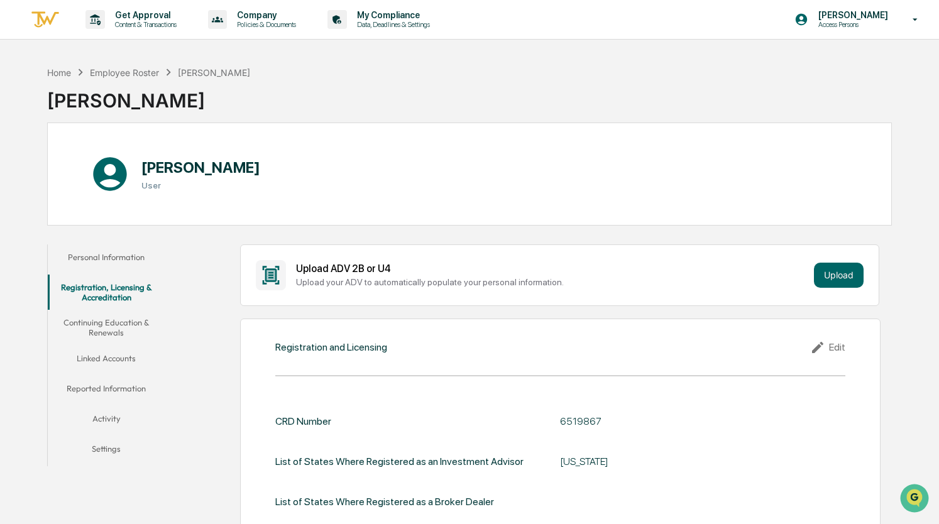
click at [105, 423] on button "Activity" at bounding box center [106, 421] width 117 height 30
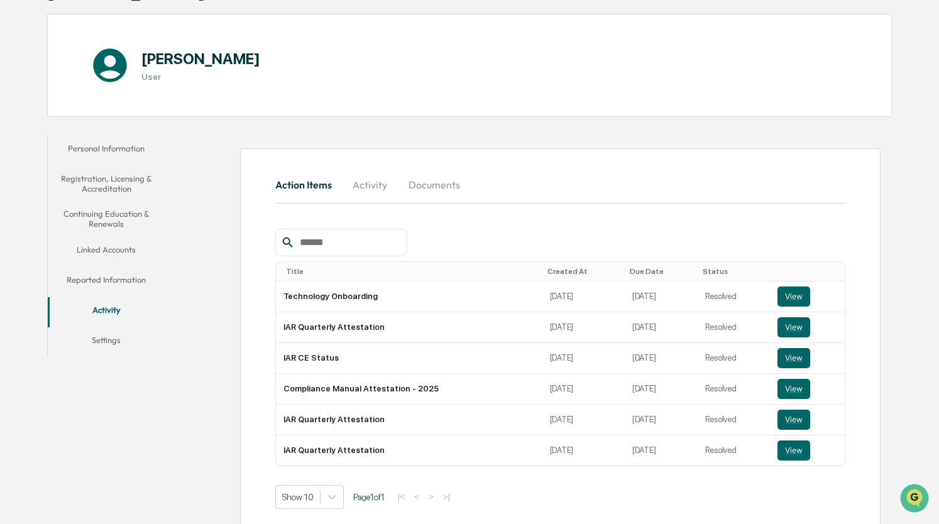
scroll to position [118, 0]
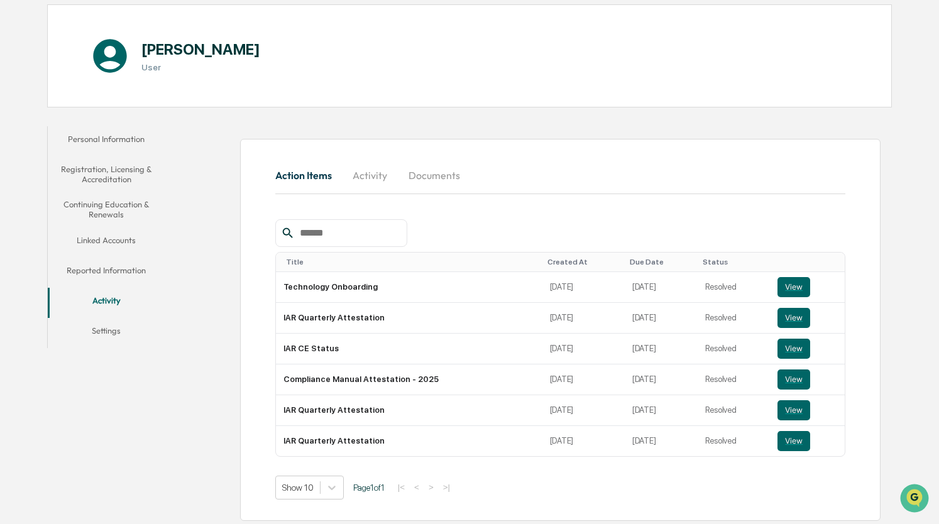
click at [554, 264] on th "Created At" at bounding box center [583, 262] width 82 height 19
click at [556, 258] on div "Created At" at bounding box center [583, 262] width 72 height 9
click at [369, 177] on button "Activity" at bounding box center [370, 175] width 57 height 30
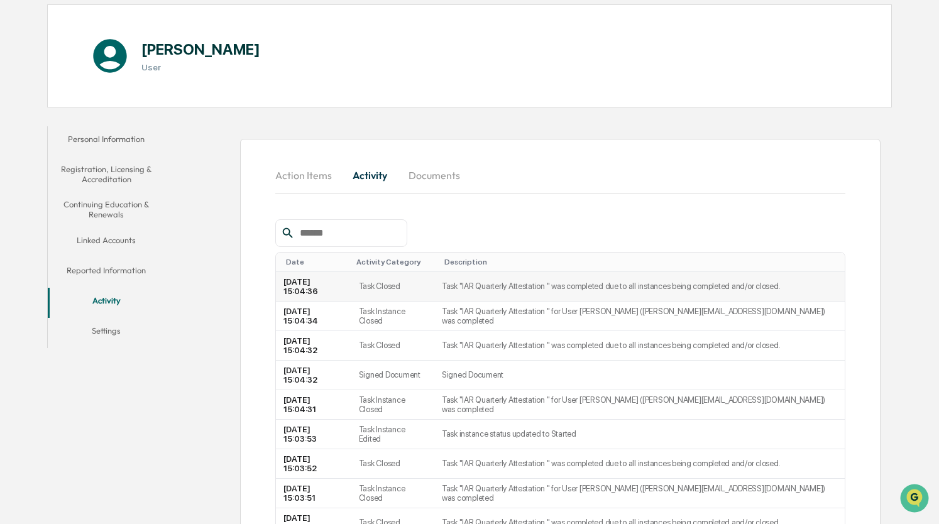
click at [351, 288] on td "2025-10-10 15:04:36" at bounding box center [313, 287] width 75 height 30
click at [344, 287] on td "2025-10-10 15:04:36" at bounding box center [313, 287] width 75 height 30
click at [310, 182] on button "Action Items" at bounding box center [308, 175] width 67 height 30
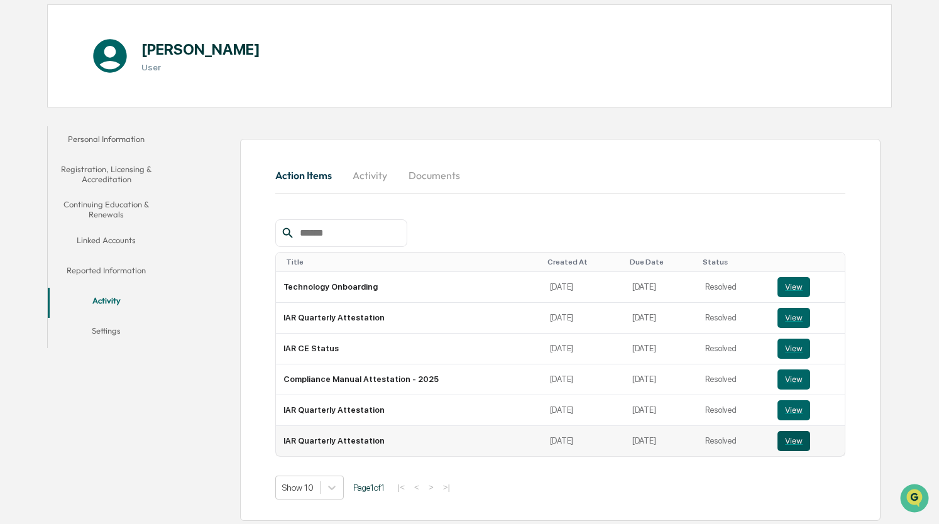
click at [780, 437] on button "View" at bounding box center [793, 441] width 33 height 20
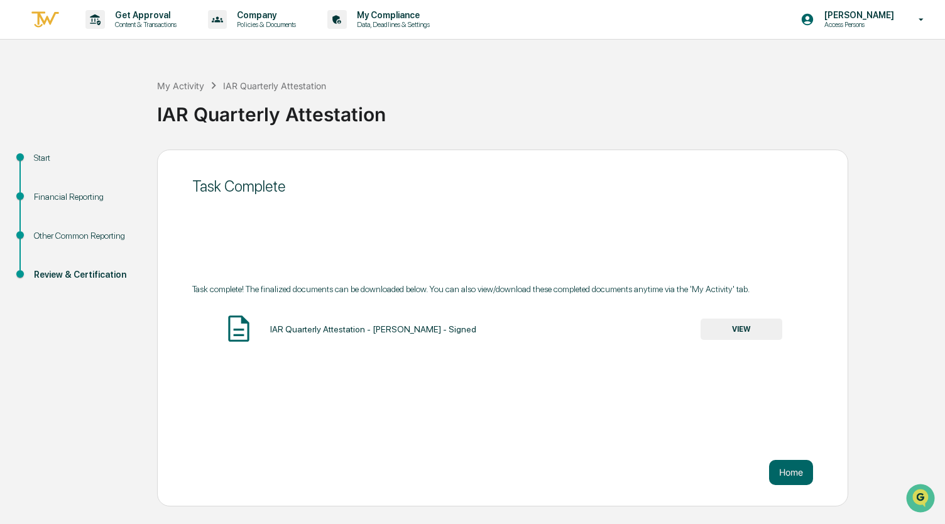
click at [740, 325] on button "VIEW" at bounding box center [741, 329] width 82 height 21
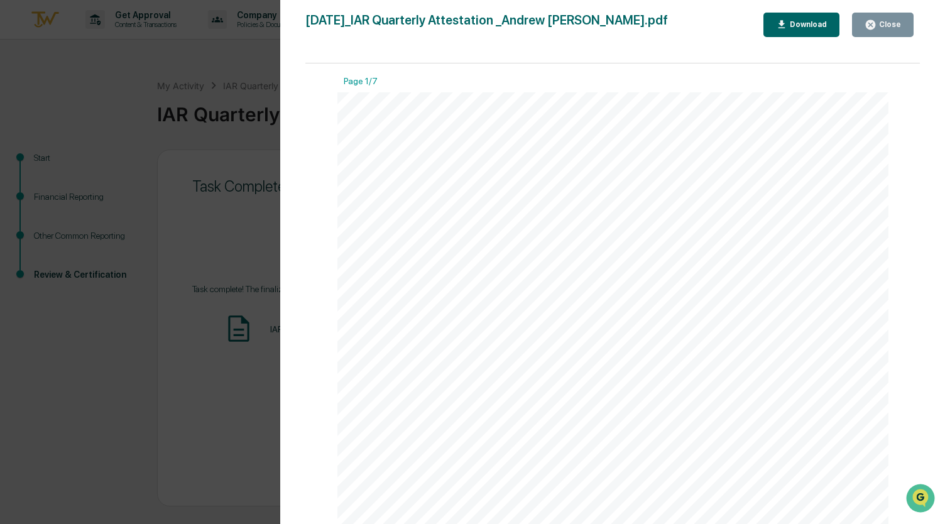
click at [868, 30] on icon "button" at bounding box center [870, 25] width 12 height 12
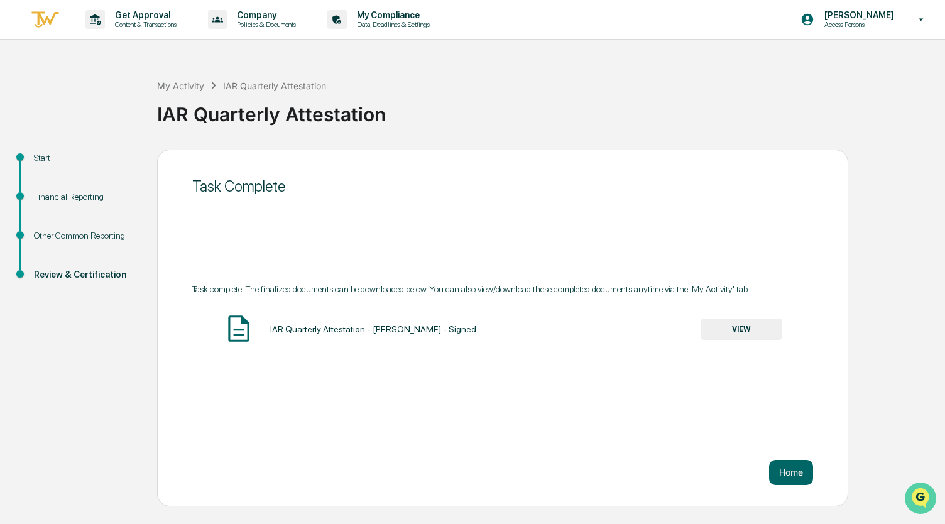
click at [920, 496] on img "Open customer support" at bounding box center [920, 498] width 31 height 25
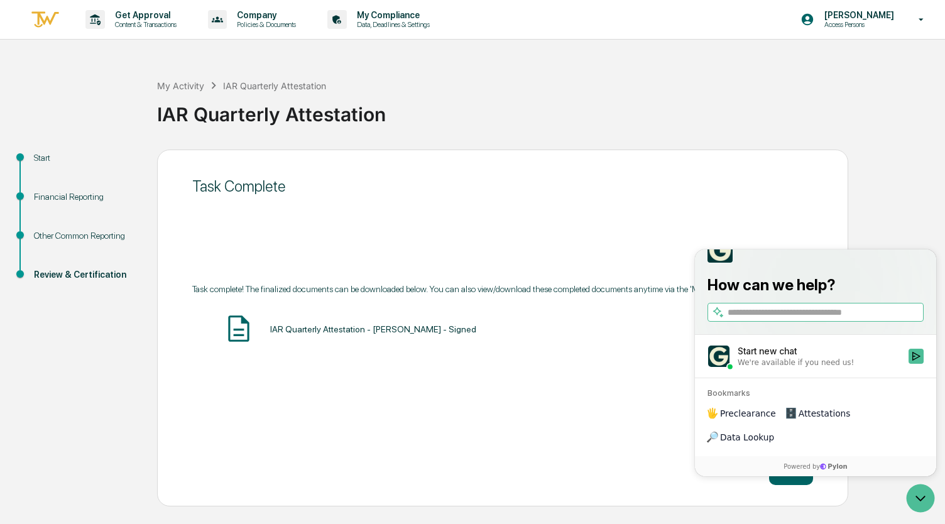
click at [907, 484] on button "Open customer support" at bounding box center [921, 498] width 28 height 28
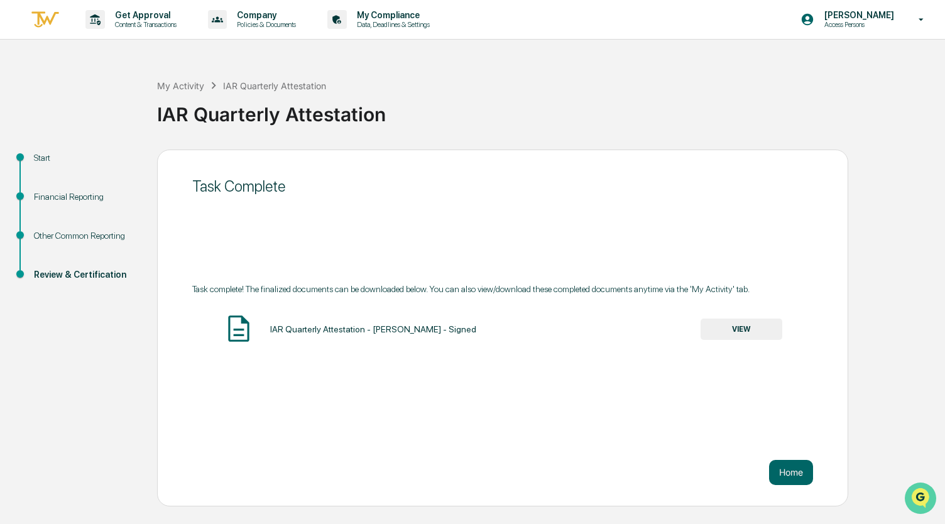
click at [916, 490] on img "Open customer support" at bounding box center [920, 498] width 31 height 25
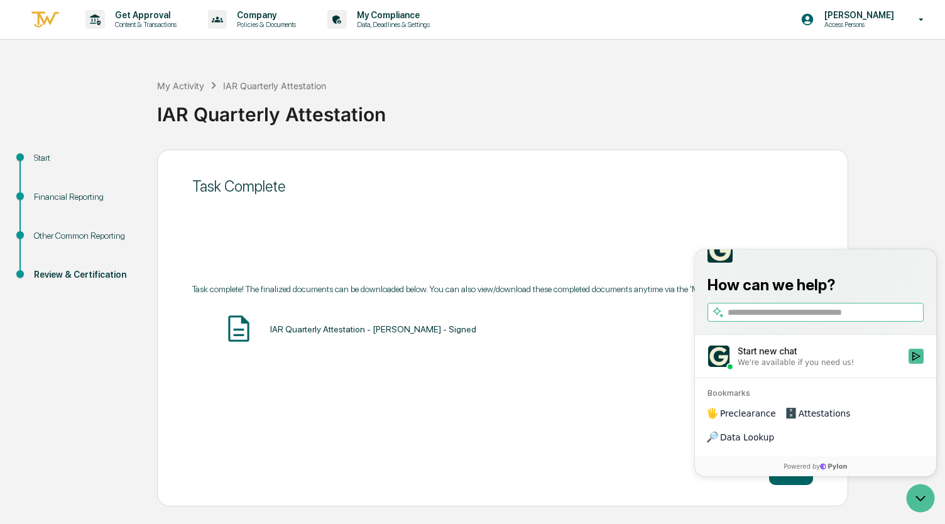
click at [799, 319] on input "search" at bounding box center [823, 311] width 193 height 13
type input "**********"
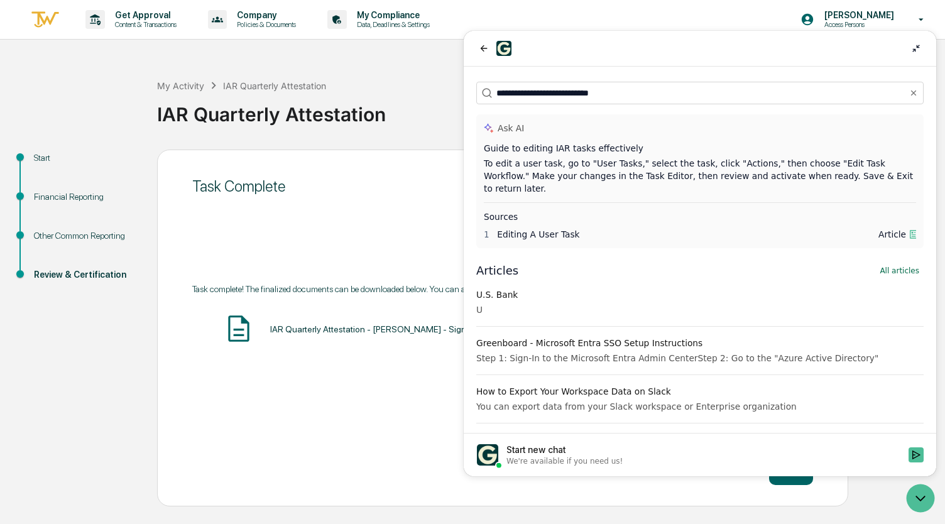
click at [337, 341] on div "IAR Quarterly Attestation - Andrew Pisel - Signed VIEW" at bounding box center [502, 329] width 621 height 33
click at [257, 342] on div "IAR Quarterly Attestation - Andrew Pisel - Signed VIEW" at bounding box center [502, 329] width 621 height 33
click at [923, 52] on div at bounding box center [700, 49] width 472 height 36
click at [485, 46] on icon "back" at bounding box center [484, 48] width 10 height 10
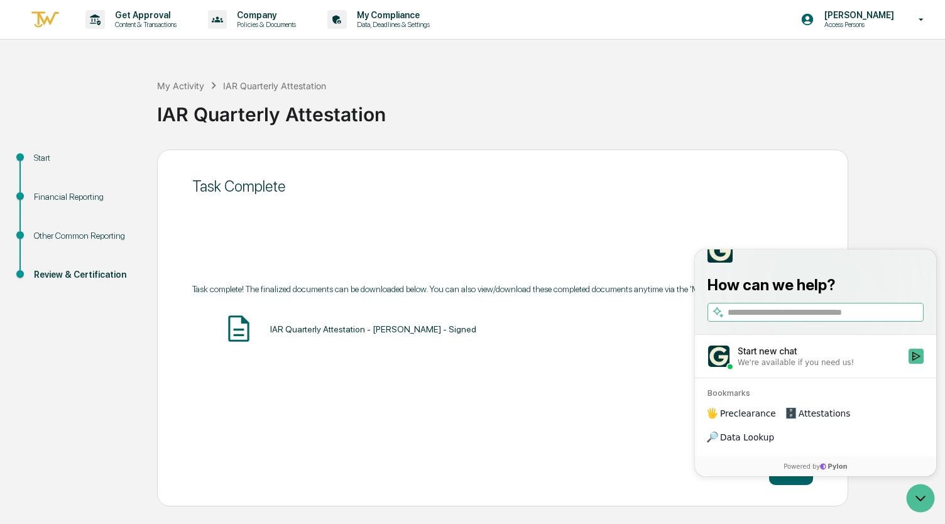
click at [608, 410] on div "Task Complete Task complete! The finalized documents can be downloaded below. Y…" at bounding box center [502, 328] width 691 height 357
click at [915, 501] on icon "Open customer support" at bounding box center [920, 497] width 31 height 31
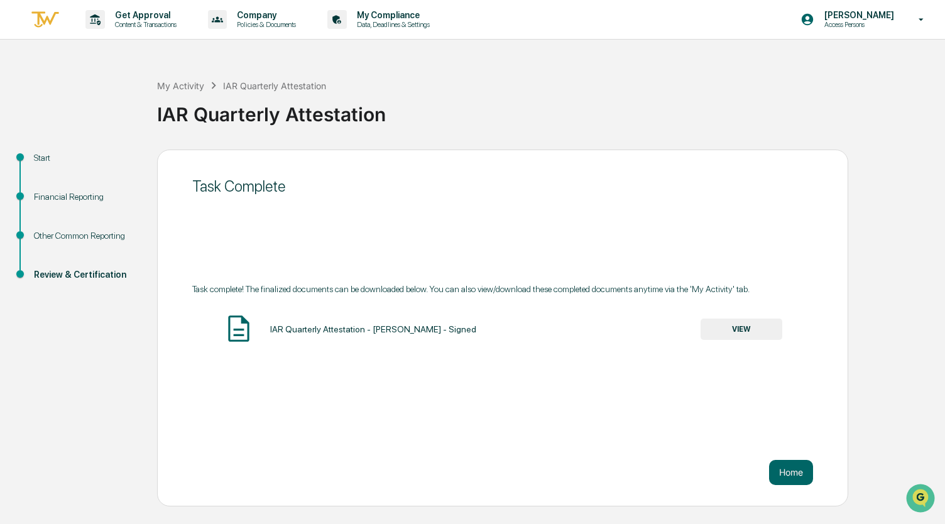
click at [219, 327] on div "IAR Quarterly Attestation - Andrew Pisel - Signed VIEW" at bounding box center [502, 329] width 621 height 33
